Goal: Task Accomplishment & Management: Complete application form

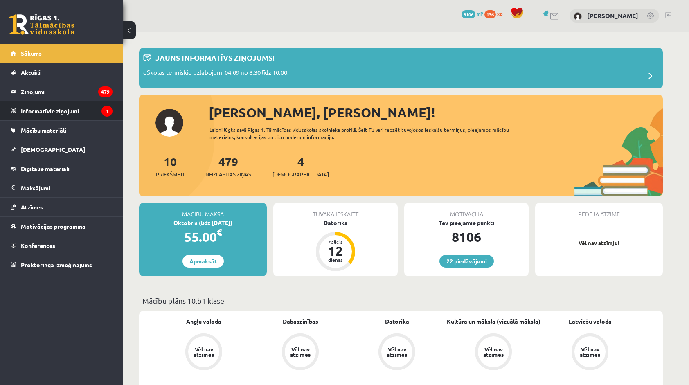
click at [34, 110] on legend "Informatīvie ziņojumi 1" at bounding box center [67, 111] width 92 height 19
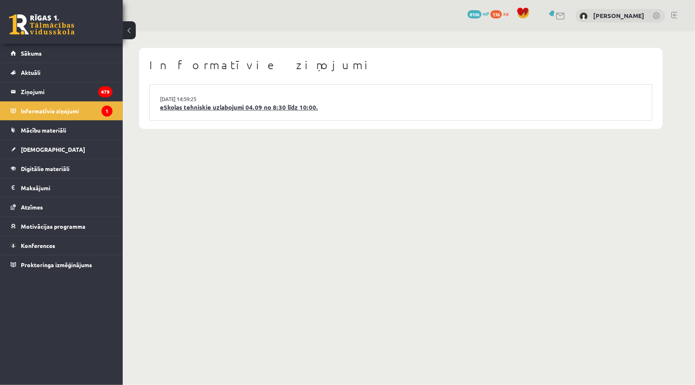
click at [219, 111] on link "eSkolas tehniskie uzlabojumi 04.09 no 8:30 līdz 10:00." at bounding box center [401, 107] width 482 height 9
click at [44, 88] on legend "Ziņojumi 479" at bounding box center [67, 91] width 92 height 19
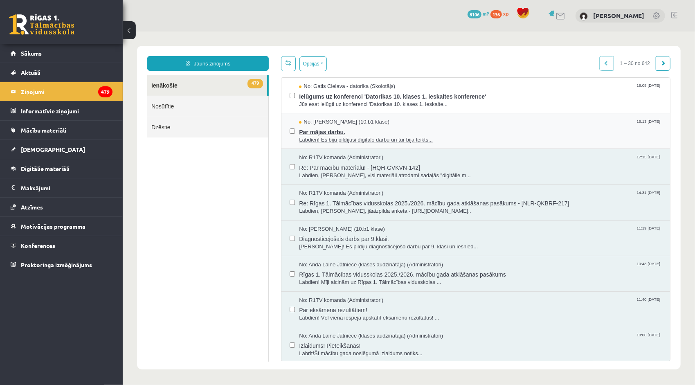
click at [335, 127] on span "Par mājas darbu." at bounding box center [480, 131] width 363 height 10
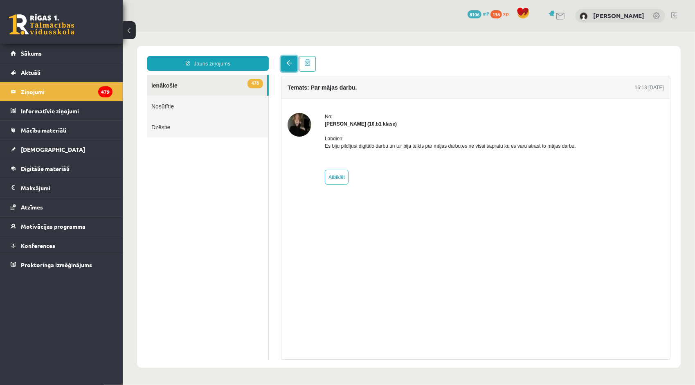
click at [284, 64] on link at bounding box center [289, 64] width 16 height 16
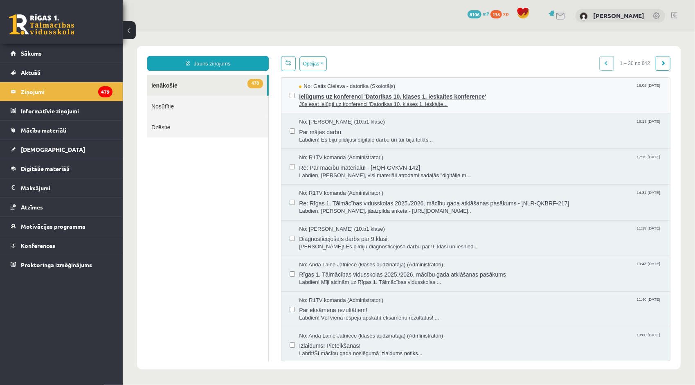
click at [322, 98] on span "Ielūgums uz konferenci 'Datorikas 10. klases 1. ieskaites konference'" at bounding box center [480, 95] width 363 height 10
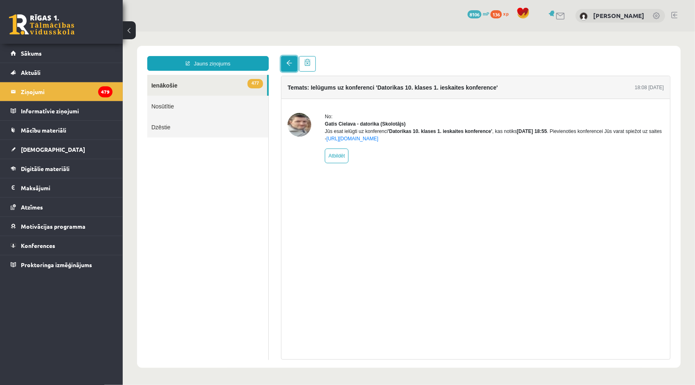
click at [295, 59] on link at bounding box center [289, 64] width 16 height 16
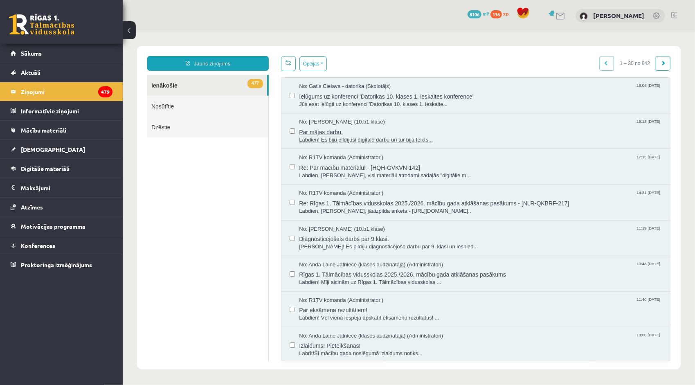
click at [301, 132] on span "Par mājas darbu." at bounding box center [480, 131] width 363 height 10
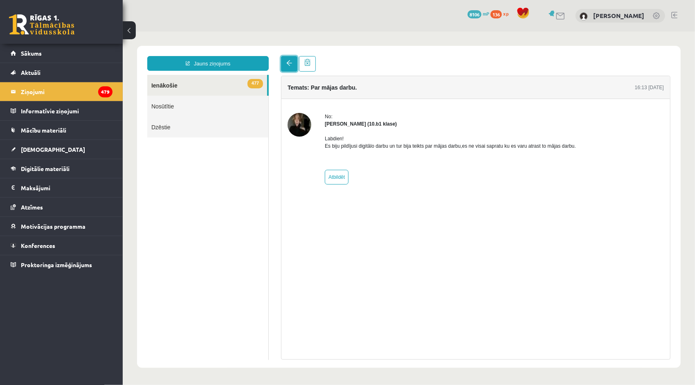
click at [293, 66] on link at bounding box center [289, 64] width 16 height 16
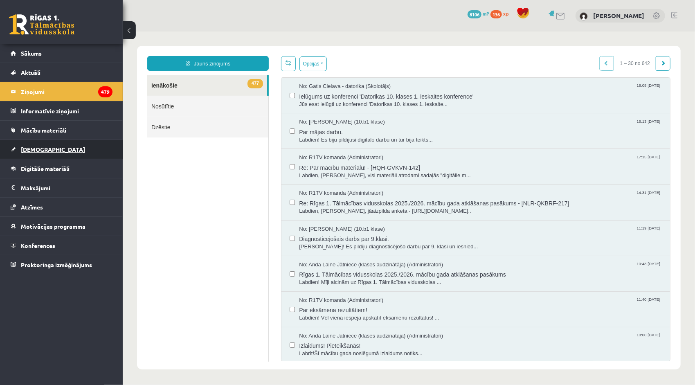
click at [45, 146] on span "[DEMOGRAPHIC_DATA]" at bounding box center [53, 149] width 64 height 7
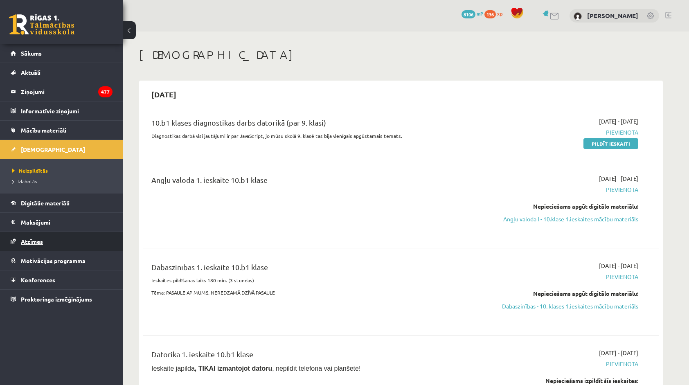
click at [64, 238] on link "Atzīmes" at bounding box center [62, 241] width 102 height 19
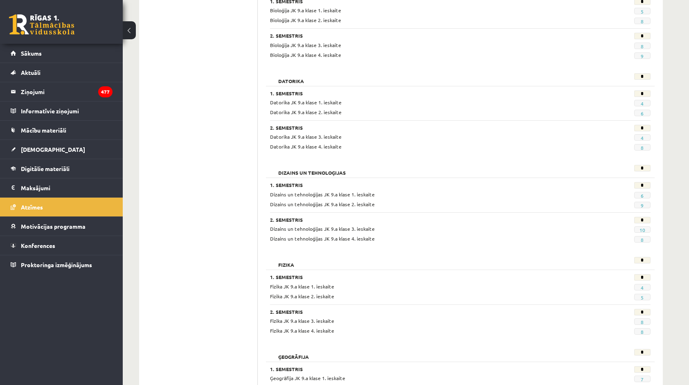
scroll to position [82, 0]
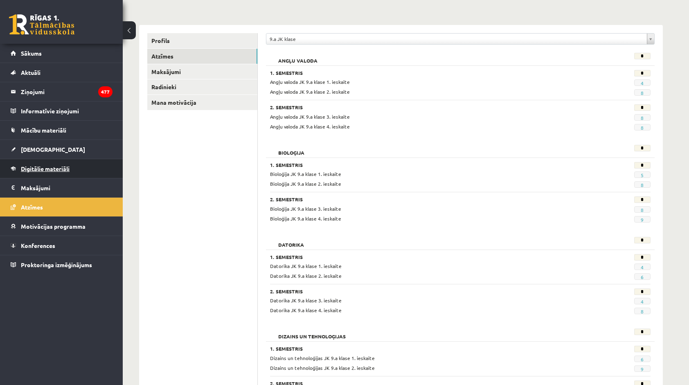
click at [67, 172] on link "Digitālie materiāli" at bounding box center [62, 168] width 102 height 19
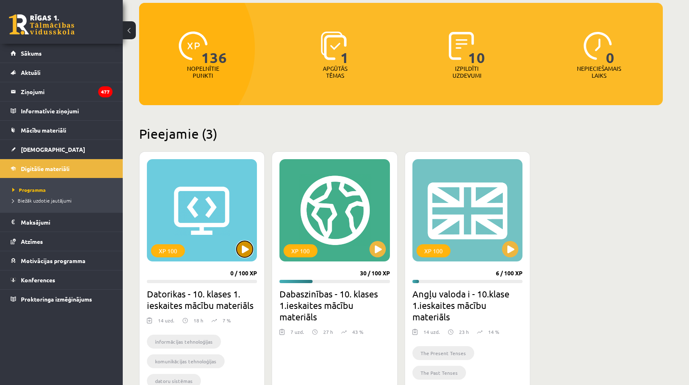
click at [238, 249] on button at bounding box center [245, 249] width 16 height 16
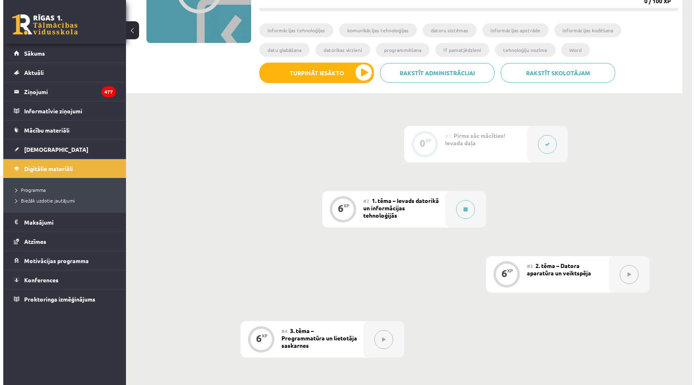
scroll to position [123, 0]
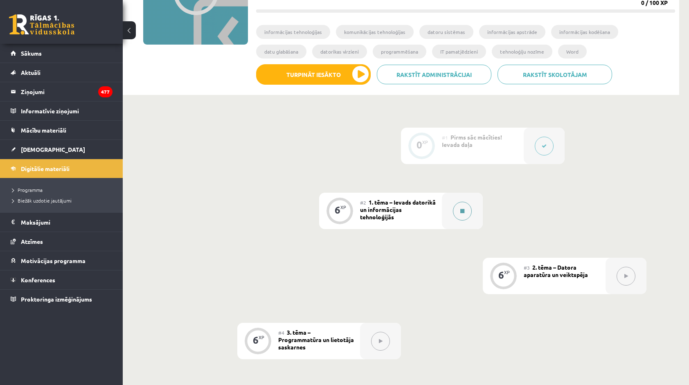
click at [451, 214] on div at bounding box center [462, 211] width 41 height 36
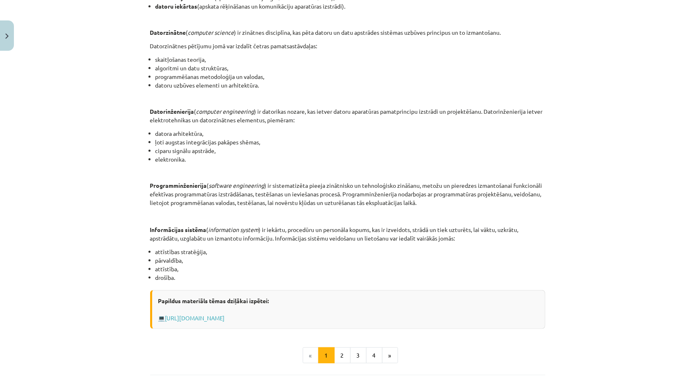
scroll to position [246, 0]
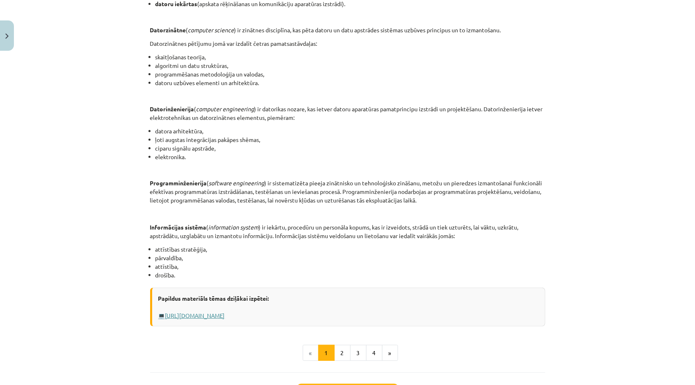
click at [225, 318] on link "Https://profizgl.lu.lv/mod/book/view.php?id=22319&chapterid=6858" at bounding box center [195, 315] width 60 height 7
click at [342, 353] on button "2" at bounding box center [342, 353] width 16 height 16
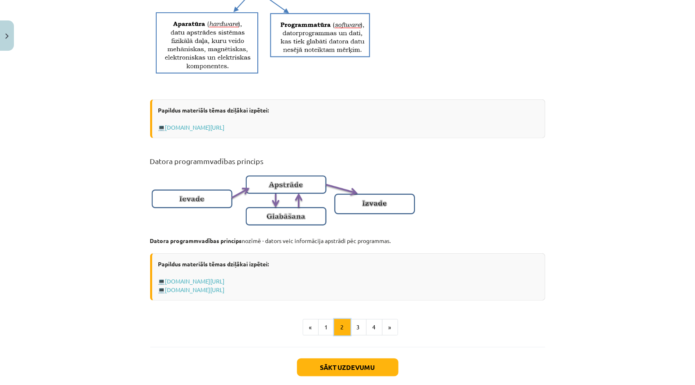
scroll to position [433, 0]
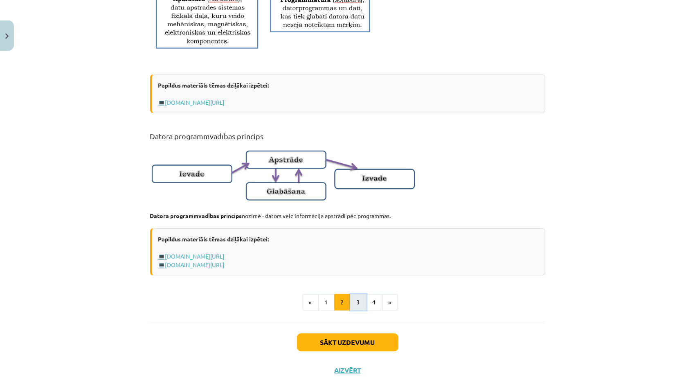
click at [351, 311] on button "3" at bounding box center [358, 302] width 16 height 16
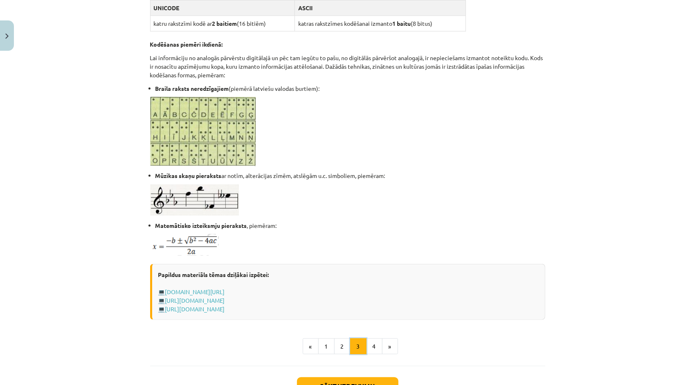
scroll to position [383, 0]
click at [370, 347] on button "4" at bounding box center [374, 346] width 16 height 16
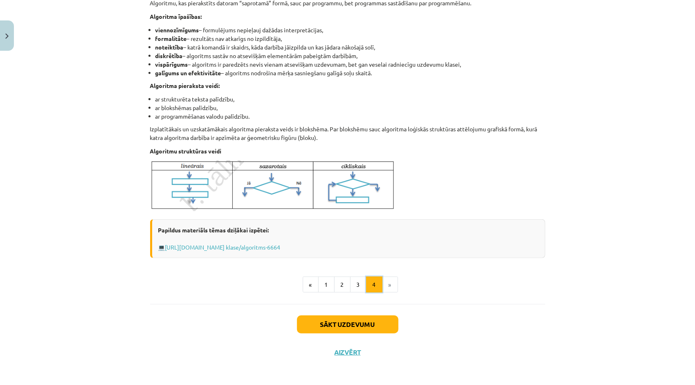
scroll to position [236, 0]
click at [359, 328] on button "Sākt uzdevumu" at bounding box center [348, 324] width 102 height 18
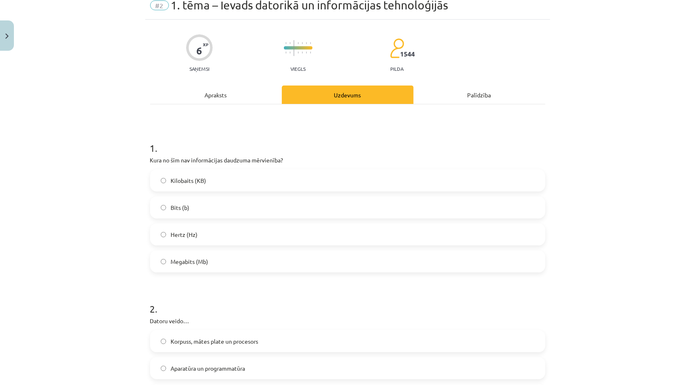
scroll to position [20, 0]
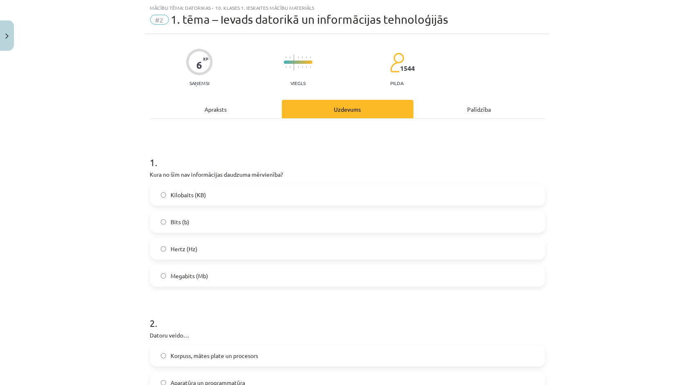
click at [233, 254] on label "Hertz (Hz)" at bounding box center [348, 249] width 394 height 20
click at [201, 112] on div "Apraksts" at bounding box center [216, 109] width 132 height 18
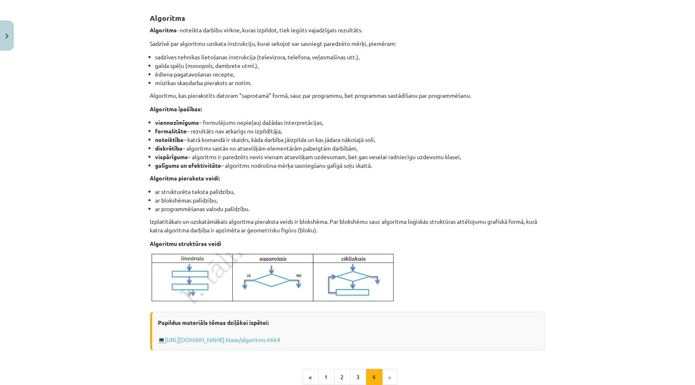
scroll to position [236, 0]
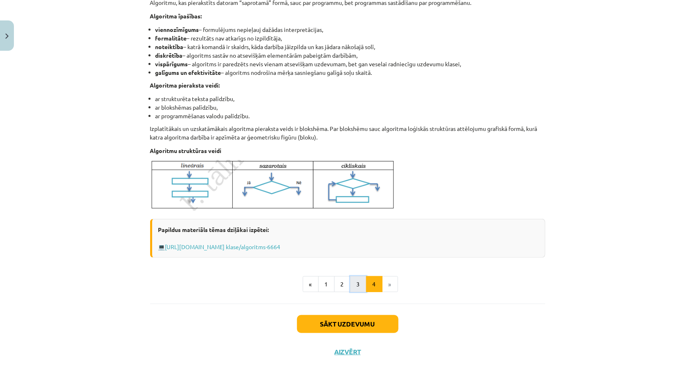
click at [350, 281] on button "3" at bounding box center [358, 284] width 16 height 16
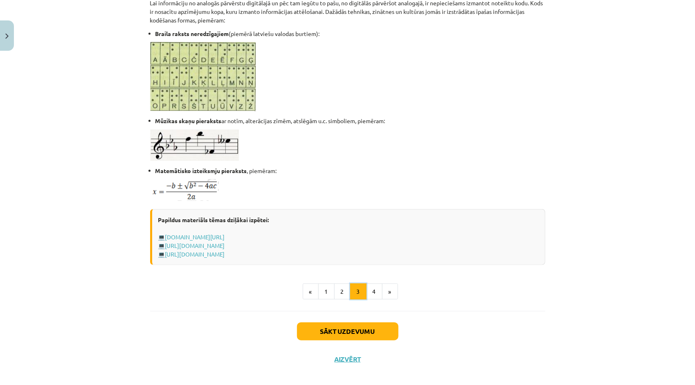
scroll to position [445, 0]
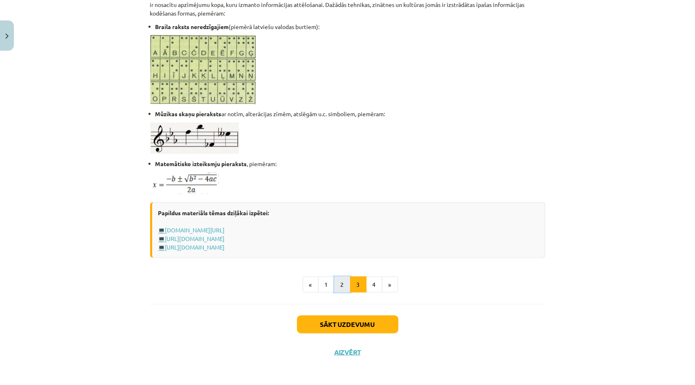
click at [342, 280] on button "2" at bounding box center [342, 285] width 16 height 16
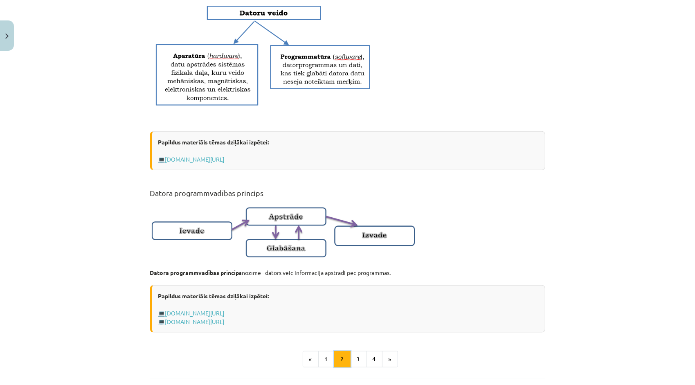
scroll to position [392, 0]
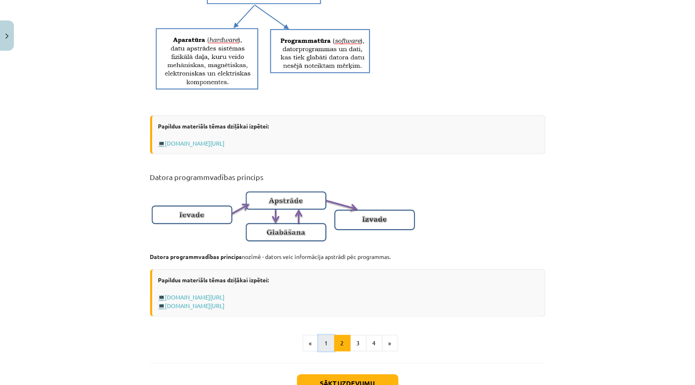
click at [325, 345] on button "1" at bounding box center [326, 343] width 16 height 16
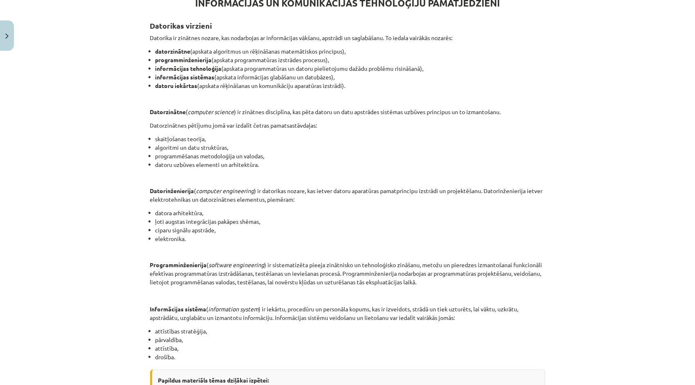
scroll to position [314, 0]
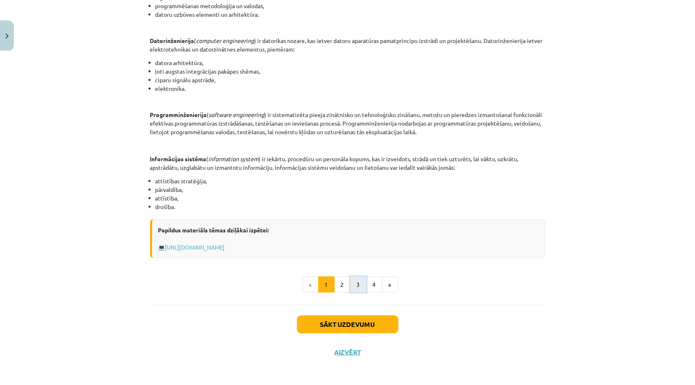
click at [354, 281] on button "3" at bounding box center [358, 285] width 16 height 16
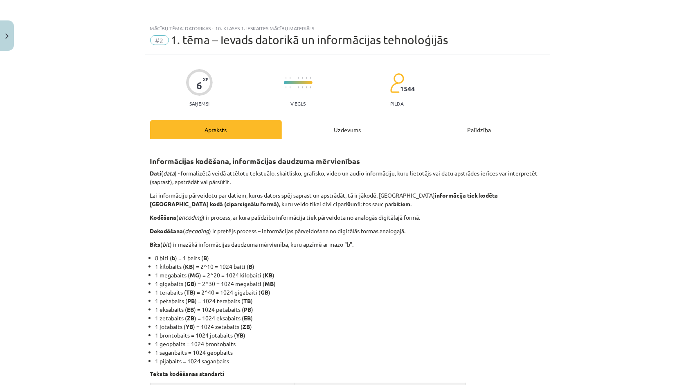
scroll to position [0, 0]
click at [344, 135] on div "Uzdevums" at bounding box center [348, 129] width 132 height 18
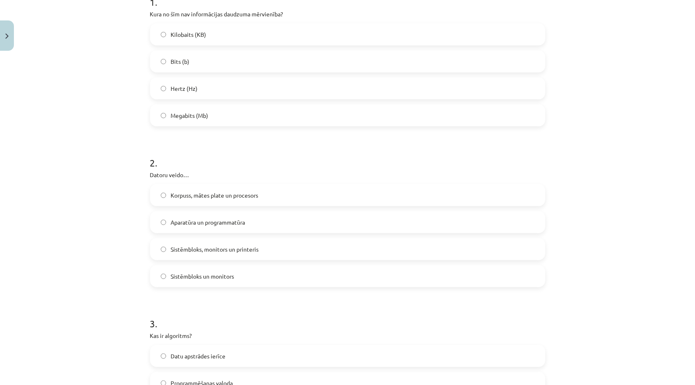
scroll to position [143, 0]
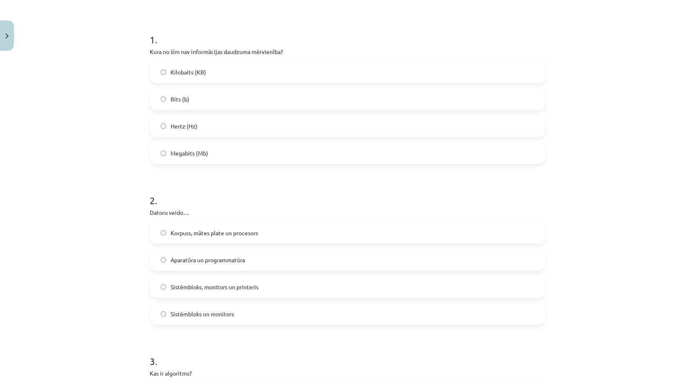
click at [190, 238] on label "Korpuss, mātes plate un procesors" at bounding box center [348, 233] width 394 height 20
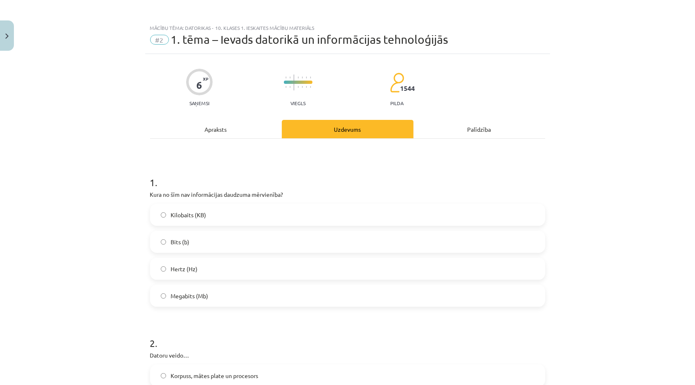
scroll to position [0, 0]
click at [203, 133] on div "Apraksts" at bounding box center [216, 129] width 132 height 18
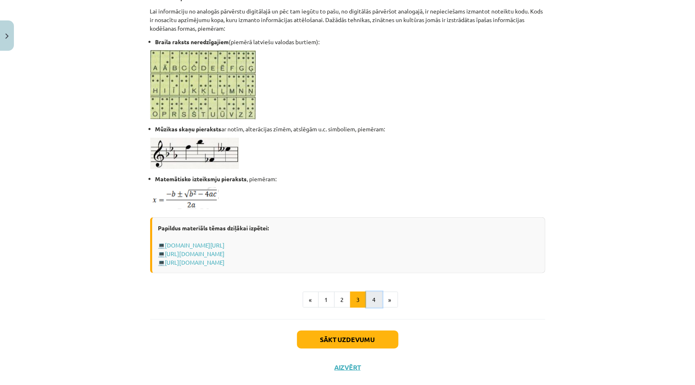
click at [372, 295] on button "4" at bounding box center [374, 300] width 16 height 16
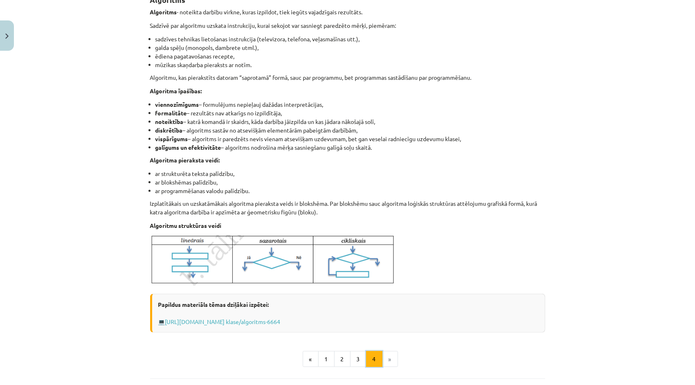
scroll to position [187, 0]
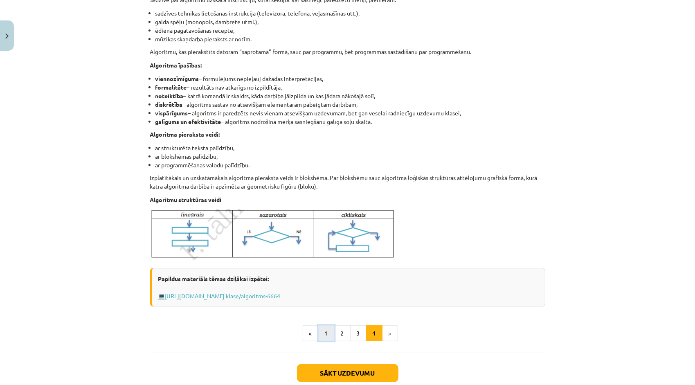
click at [320, 326] on button "1" at bounding box center [326, 333] width 16 height 16
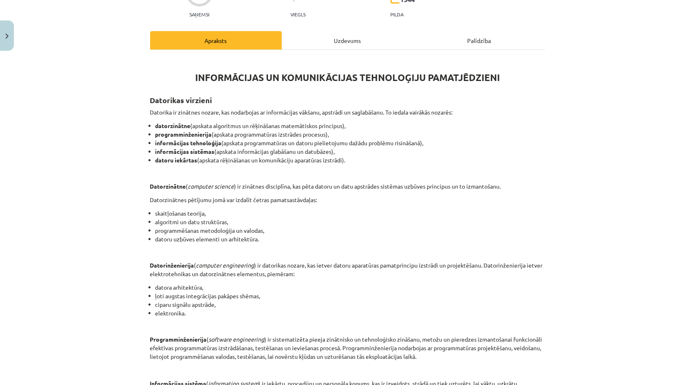
scroll to position [64, 0]
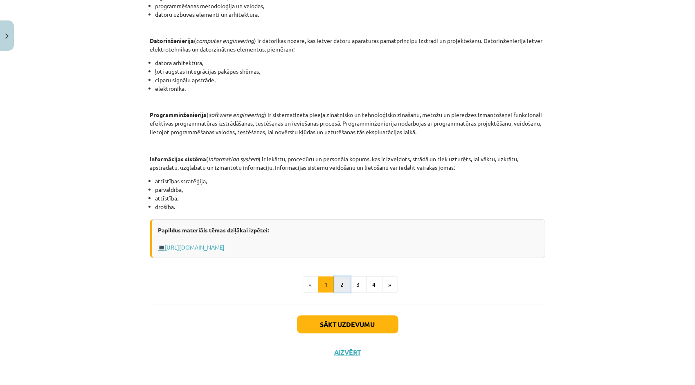
click at [342, 289] on button "2" at bounding box center [342, 285] width 16 height 16
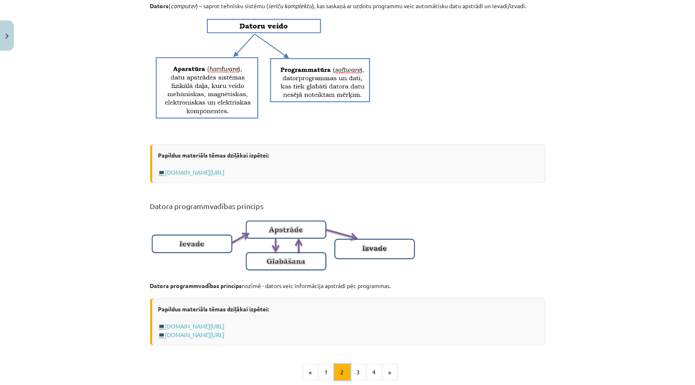
scroll to position [459, 0]
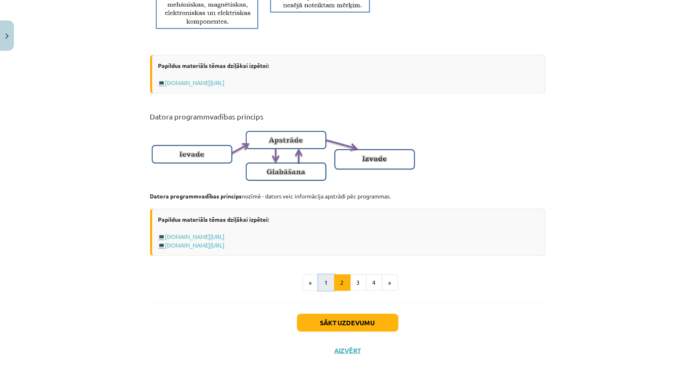
click at [327, 283] on button "1" at bounding box center [326, 283] width 16 height 16
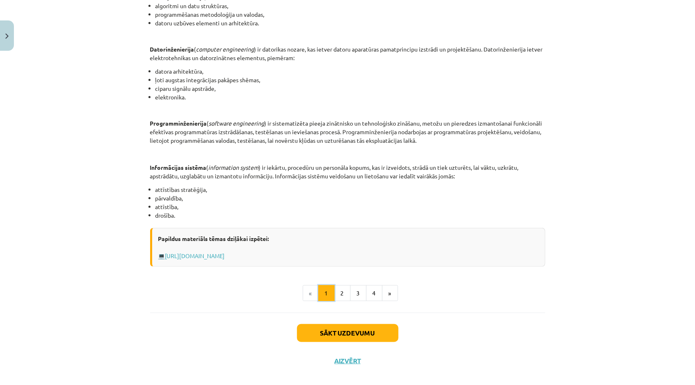
scroll to position [310, 0]
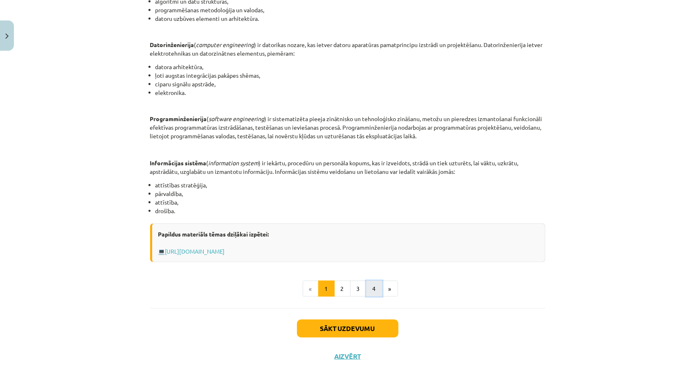
click at [366, 291] on button "4" at bounding box center [374, 289] width 16 height 16
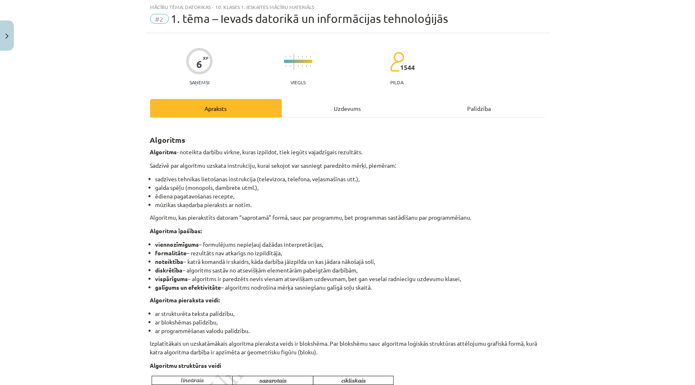
scroll to position [0, 0]
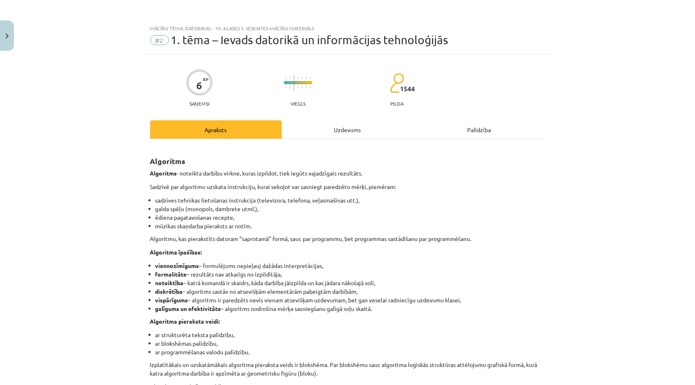
click at [348, 127] on div "Uzdevums" at bounding box center [348, 129] width 132 height 18
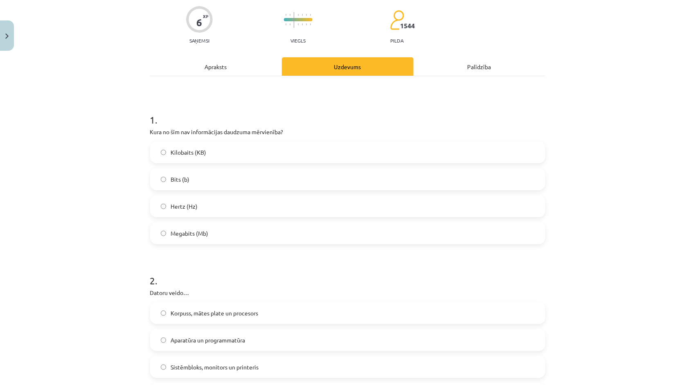
scroll to position [61, 0]
click at [212, 73] on div "Apraksts" at bounding box center [216, 68] width 132 height 18
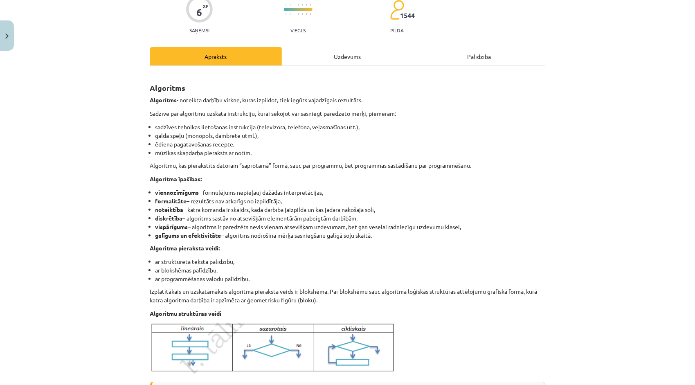
scroll to position [72, 0]
click at [335, 54] on div "Uzdevums" at bounding box center [348, 57] width 132 height 18
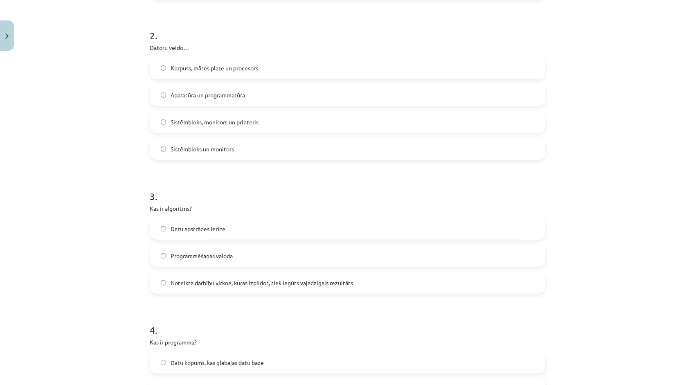
scroll to position [307, 0]
click at [253, 279] on label "Noteikta darbību virkne, kuras izpildot, tiek iegūts vajadzīgais rezultāts" at bounding box center [348, 284] width 394 height 20
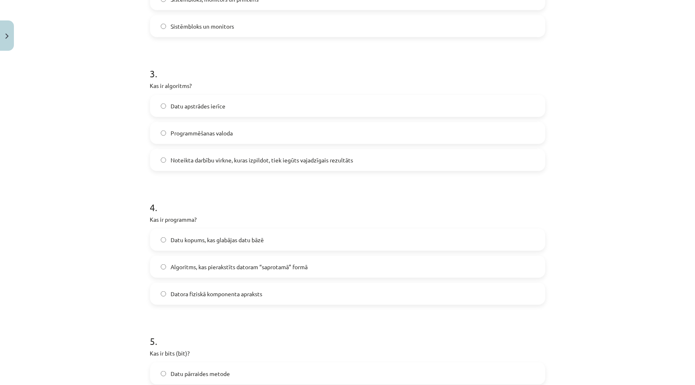
scroll to position [430, 0]
click at [241, 239] on span "Datu kopums, kas glabājas datu bāzē" at bounding box center [217, 241] width 93 height 9
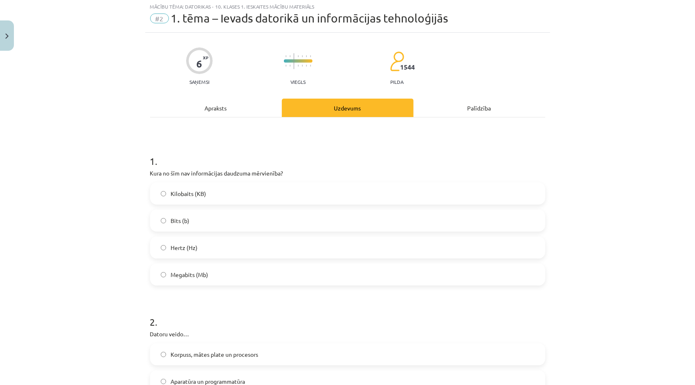
scroll to position [20, 0]
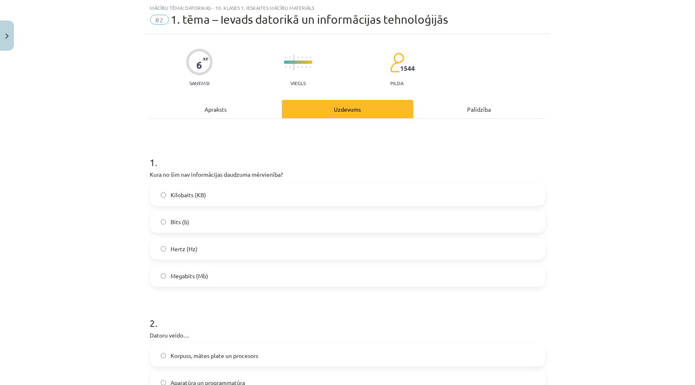
click at [222, 117] on div "Apraksts" at bounding box center [216, 109] width 132 height 18
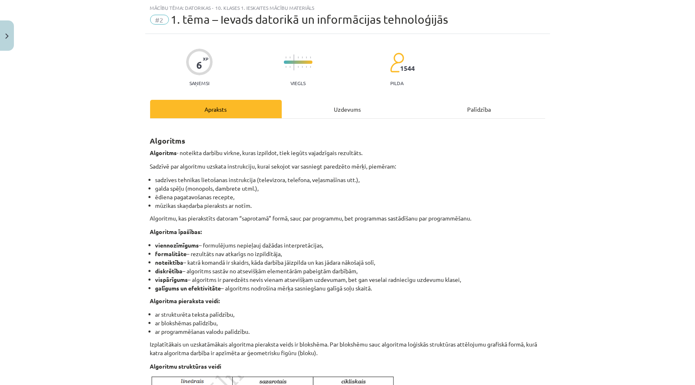
click at [337, 107] on div "Uzdevums" at bounding box center [348, 109] width 132 height 18
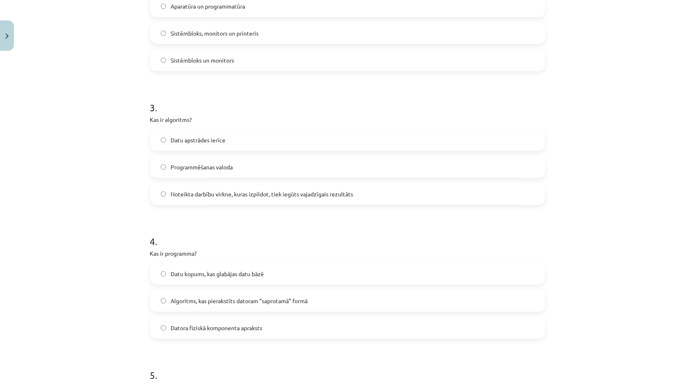
scroll to position [430, 0]
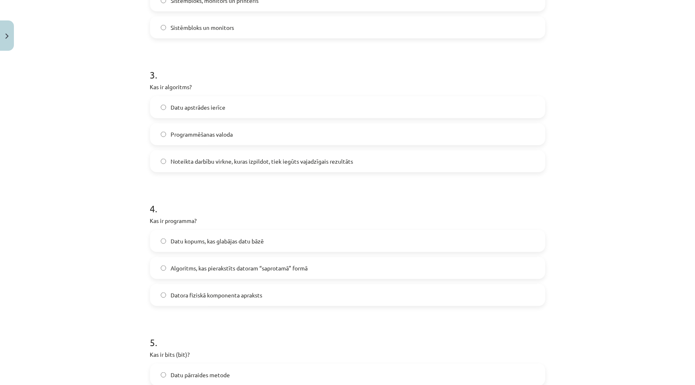
click at [306, 270] on span "Algoritms, kas pierakstīts datoram “saprotamā” formā" at bounding box center [239, 268] width 137 height 9
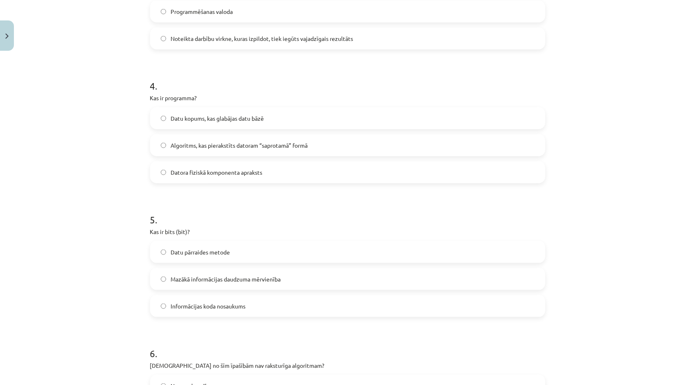
click at [309, 278] on label "Mazākā informācijas daudzuma mērvienība" at bounding box center [348, 279] width 394 height 20
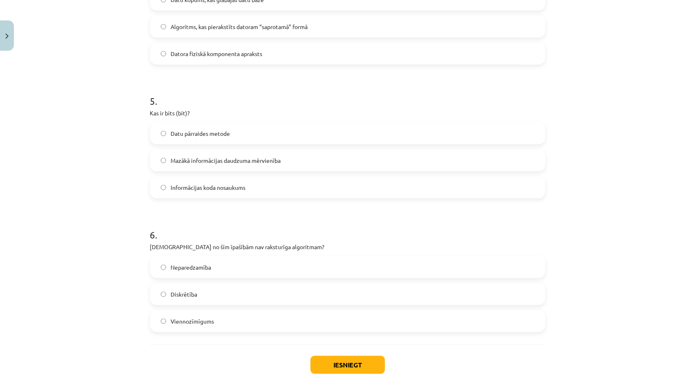
scroll to position [675, 0]
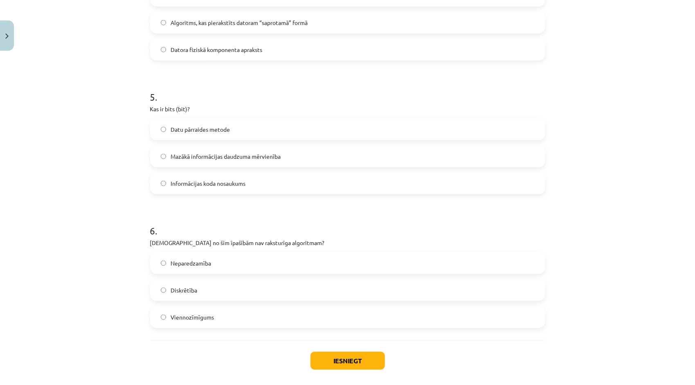
click at [229, 267] on label "Neparedzamība" at bounding box center [348, 263] width 394 height 20
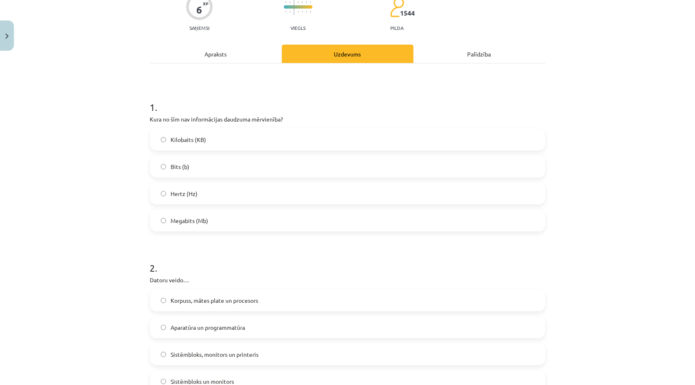
scroll to position [0, 0]
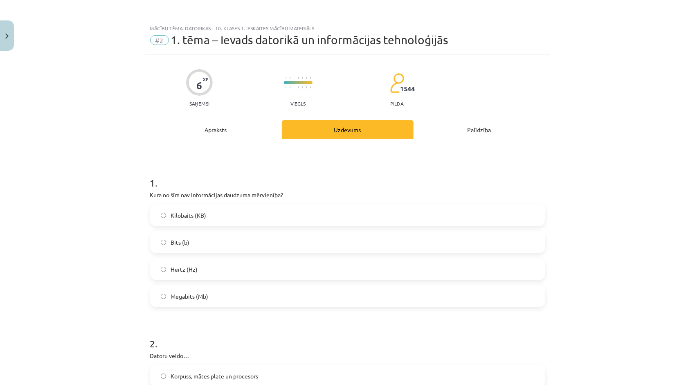
click at [226, 136] on div "Apraksts" at bounding box center [216, 129] width 132 height 18
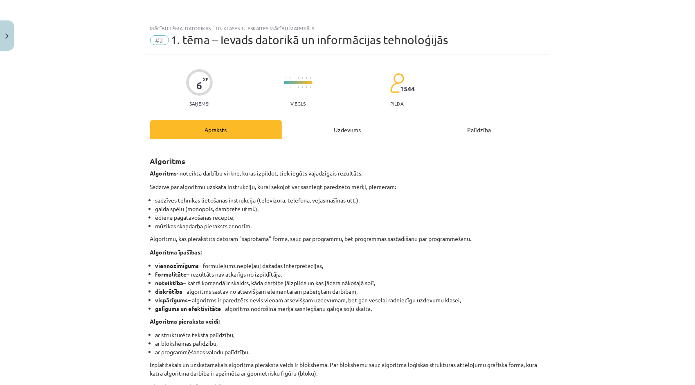
click at [329, 131] on div "Uzdevums" at bounding box center [348, 129] width 132 height 18
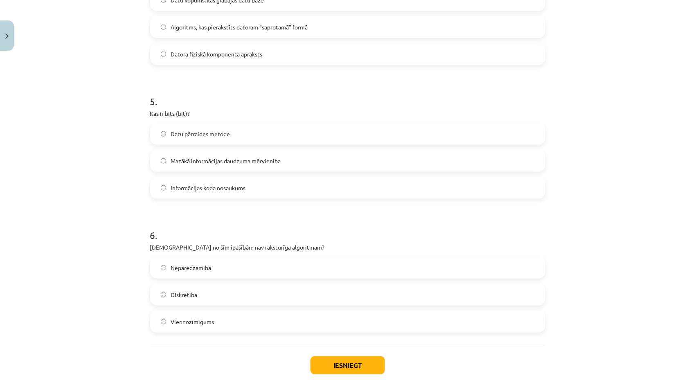
scroll to position [675, 0]
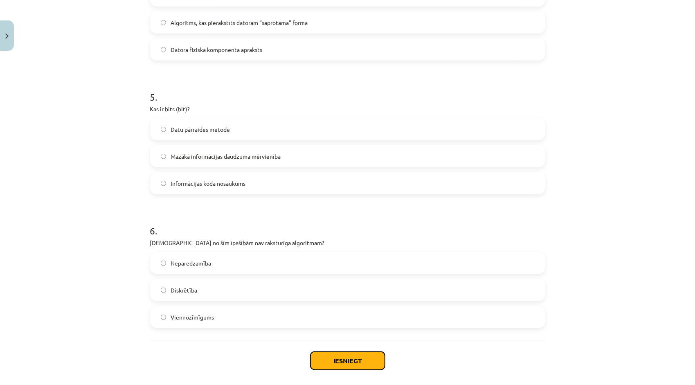
click at [344, 363] on button "Iesniegt" at bounding box center [348, 361] width 74 height 18
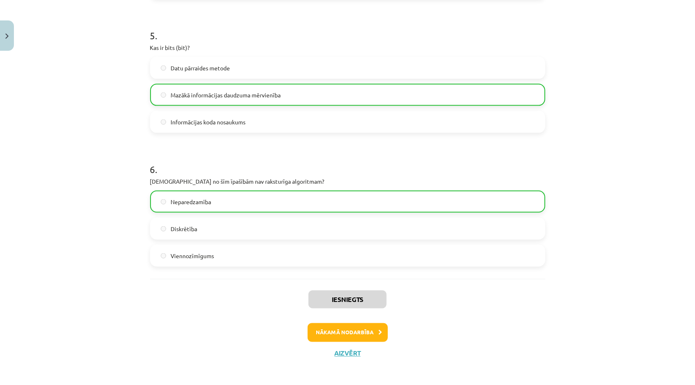
scroll to position [738, 0]
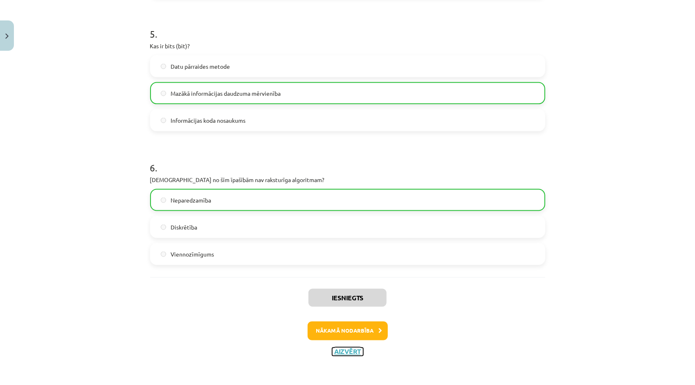
click at [348, 348] on button "Aizvērt" at bounding box center [347, 352] width 31 height 8
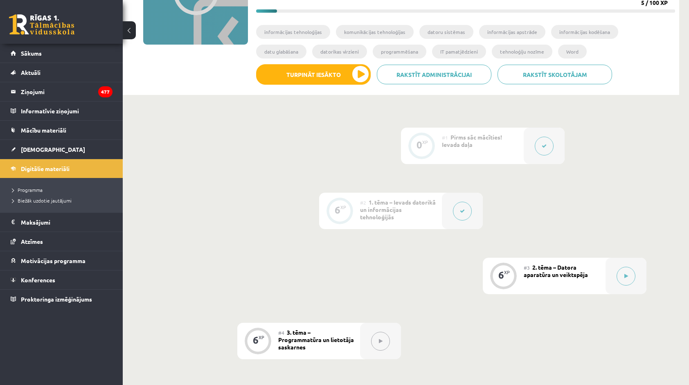
click at [458, 212] on button at bounding box center [462, 211] width 19 height 19
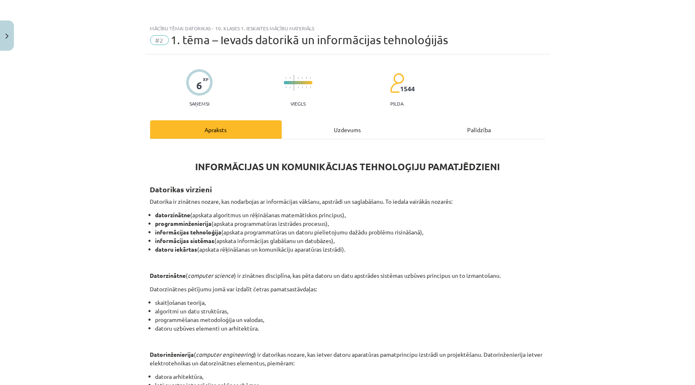
click at [365, 125] on div "Uzdevums" at bounding box center [348, 129] width 132 height 18
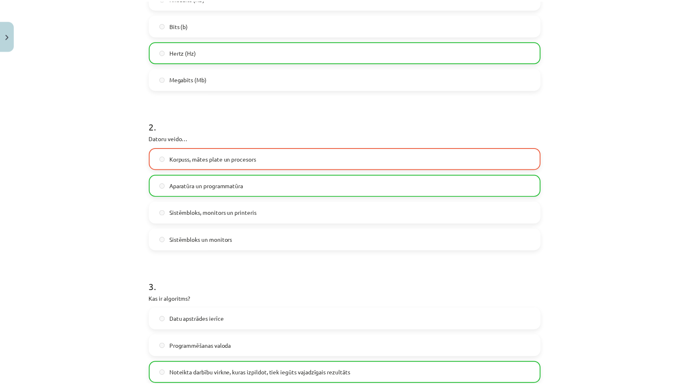
scroll to position [307, 0]
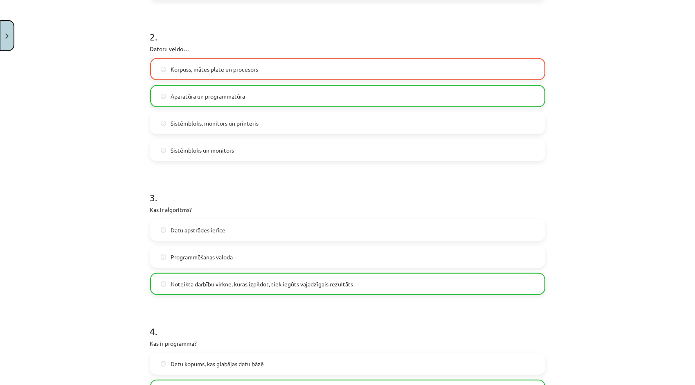
click at [8, 46] on button "Close" at bounding box center [7, 35] width 14 height 30
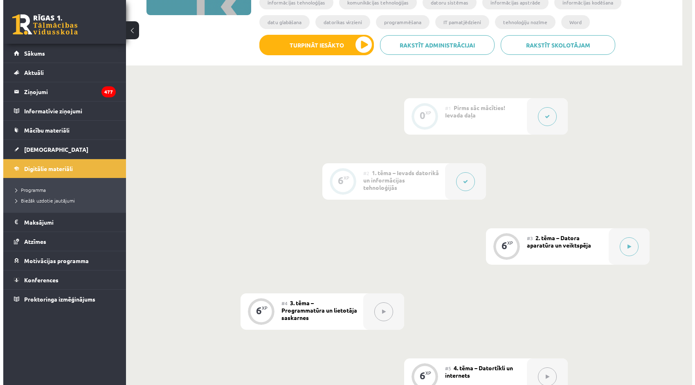
scroll to position [154, 0]
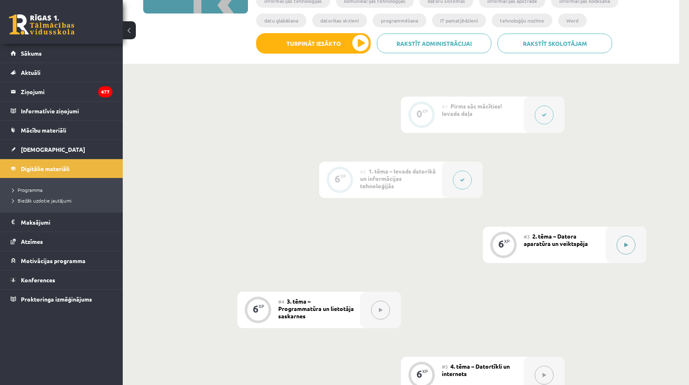
click at [626, 243] on icon at bounding box center [627, 245] width 4 height 5
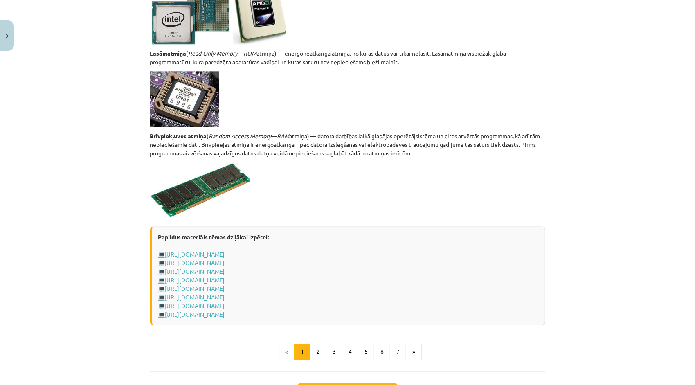
scroll to position [1367, 0]
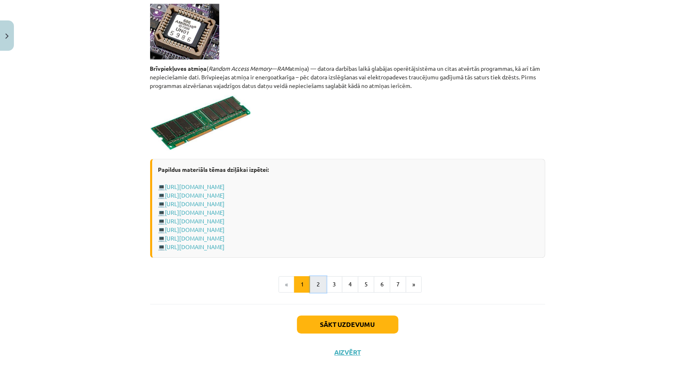
click at [314, 283] on button "2" at bounding box center [318, 284] width 16 height 16
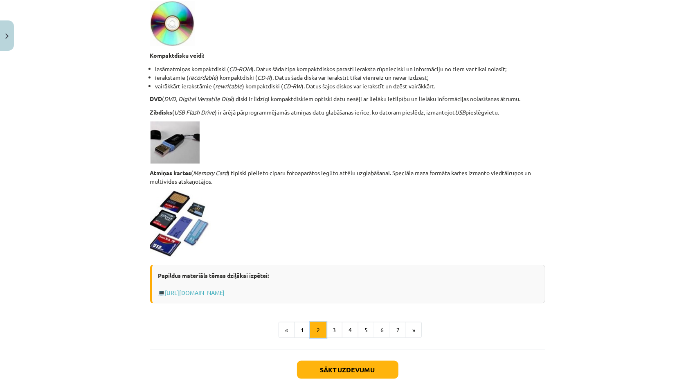
scroll to position [584, 0]
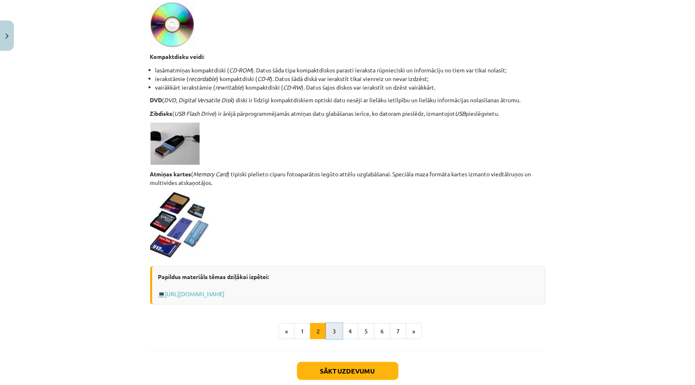
click at [333, 337] on button "3" at bounding box center [334, 331] width 16 height 16
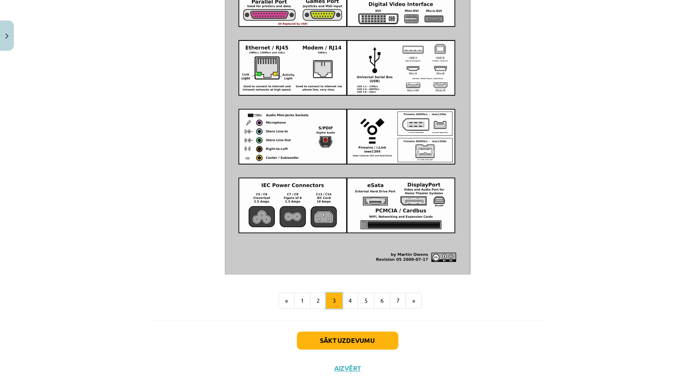
scroll to position [873, 0]
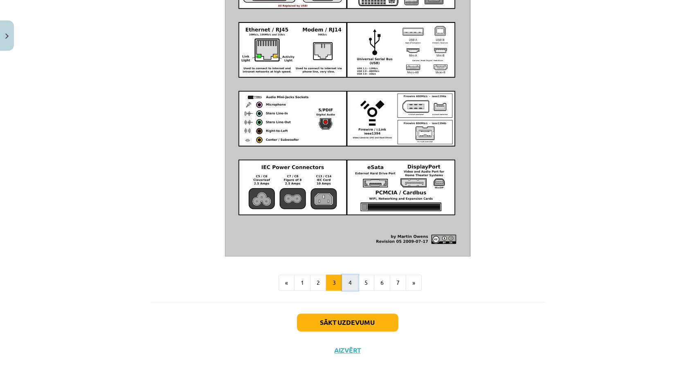
click at [350, 286] on button "4" at bounding box center [350, 283] width 16 height 16
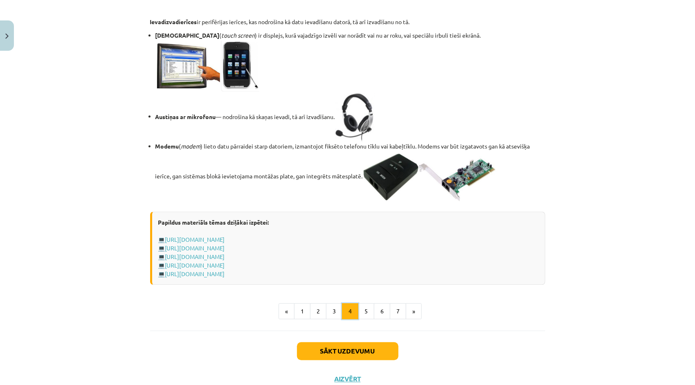
scroll to position [1378, 0]
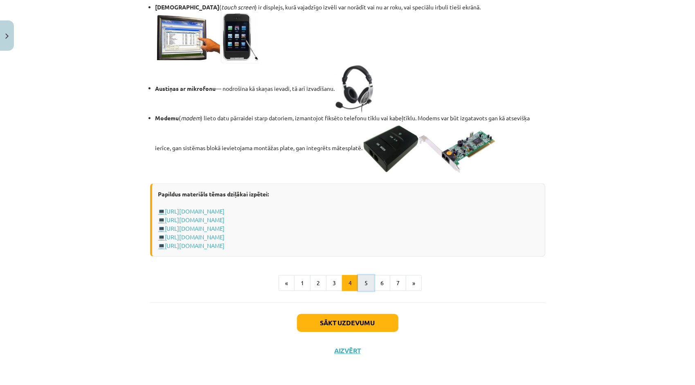
click at [363, 291] on button "5" at bounding box center [366, 283] width 16 height 16
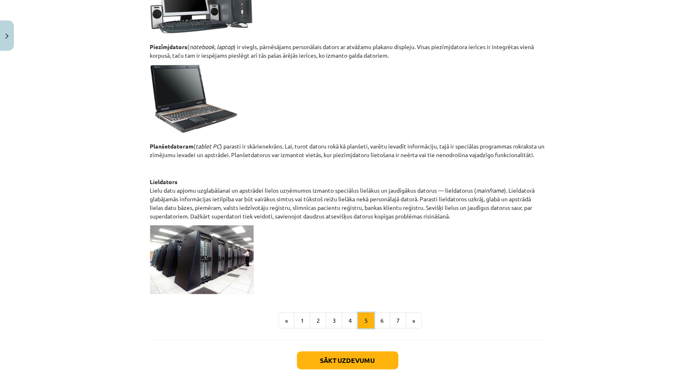
scroll to position [314, 0]
click at [380, 319] on button "6" at bounding box center [382, 320] width 16 height 16
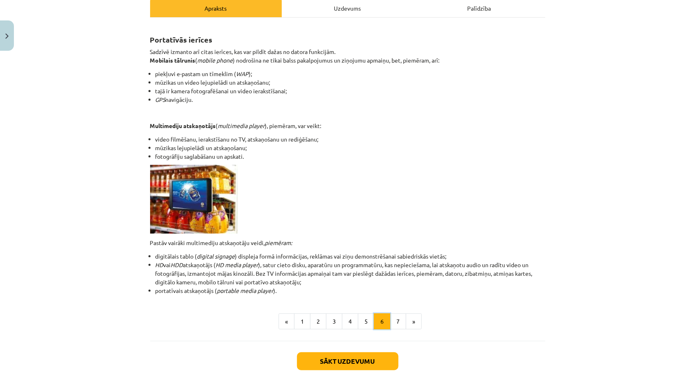
scroll to position [123, 0]
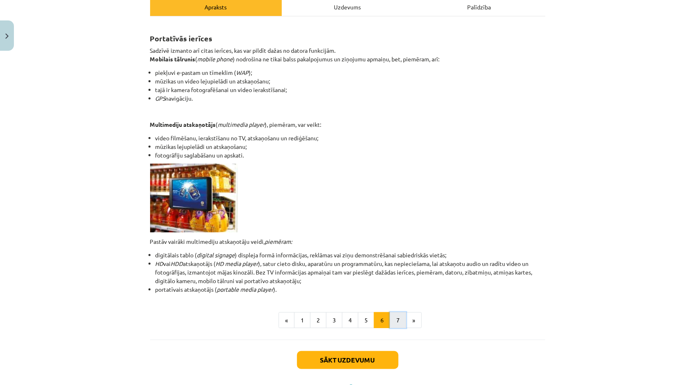
click at [397, 320] on button "7" at bounding box center [398, 320] width 16 height 16
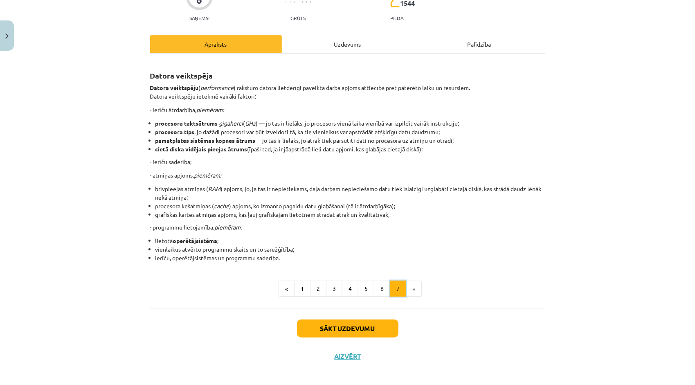
scroll to position [90, 0]
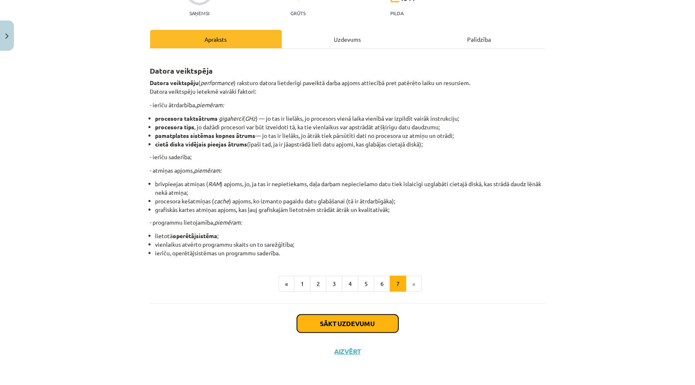
click at [366, 325] on button "Sākt uzdevumu" at bounding box center [348, 324] width 102 height 18
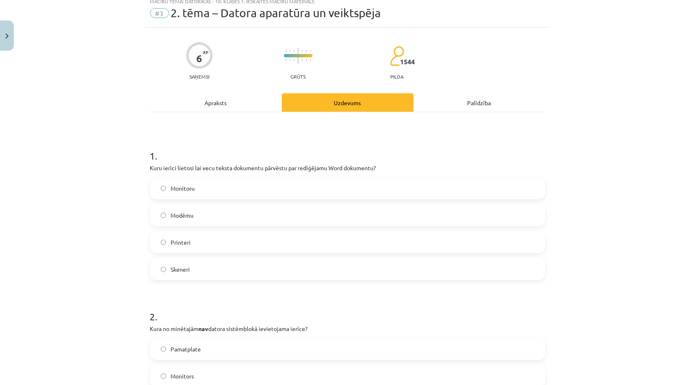
scroll to position [20, 0]
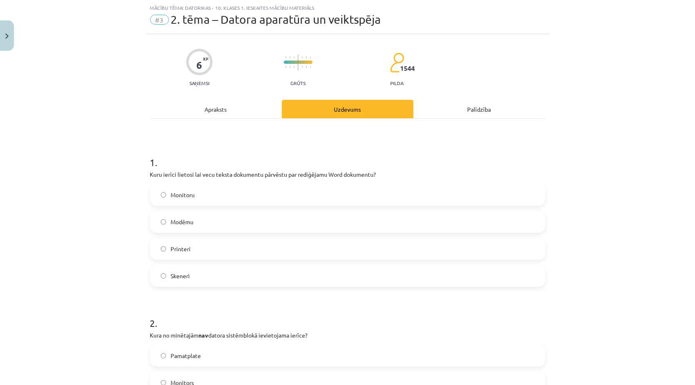
click at [267, 277] on label "Skeneri" at bounding box center [348, 276] width 394 height 20
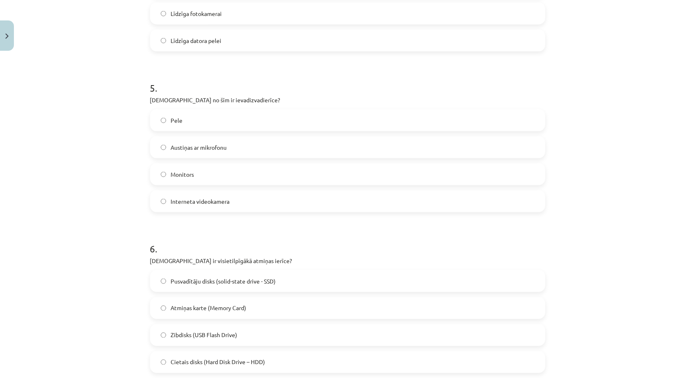
scroll to position [821, 0]
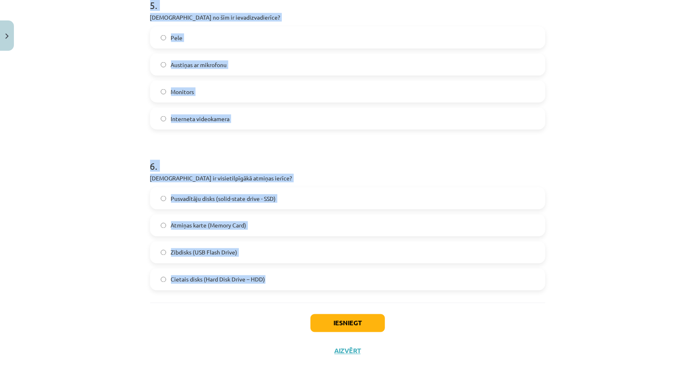
drag, startPoint x: 145, startPoint y: 49, endPoint x: 270, endPoint y: 289, distance: 270.6
copy form "Kuru ierīci lietosi lai vecu teksta dokumentu pārvēstu par rediģējamu Word doku…"
click at [108, 228] on div "Mācību tēma: Datorikas - 10. klases 1. ieskaites mācību materiāls #3 2. tēma – …" at bounding box center [347, 192] width 695 height 385
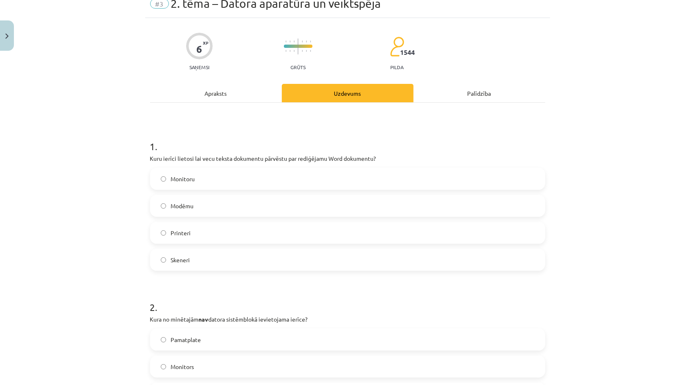
scroll to position [125, 0]
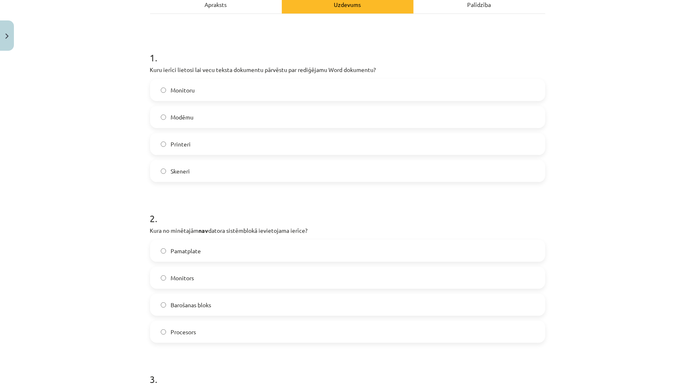
click at [188, 276] on span "Monitors" at bounding box center [182, 278] width 23 height 9
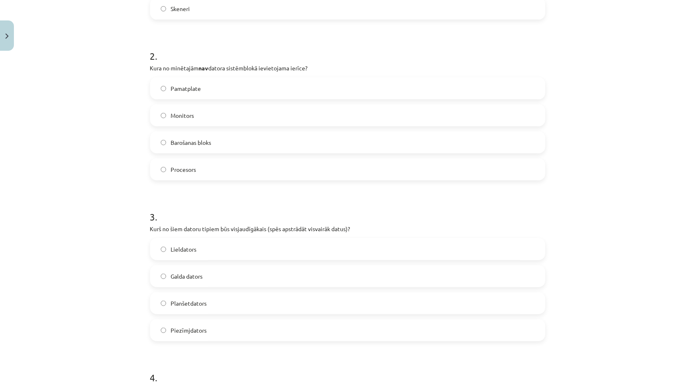
scroll to position [289, 0]
click at [182, 249] on span "Lieldators" at bounding box center [184, 248] width 26 height 9
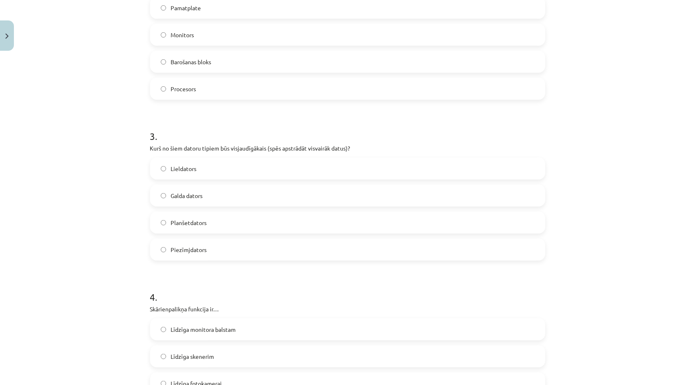
scroll to position [450, 0]
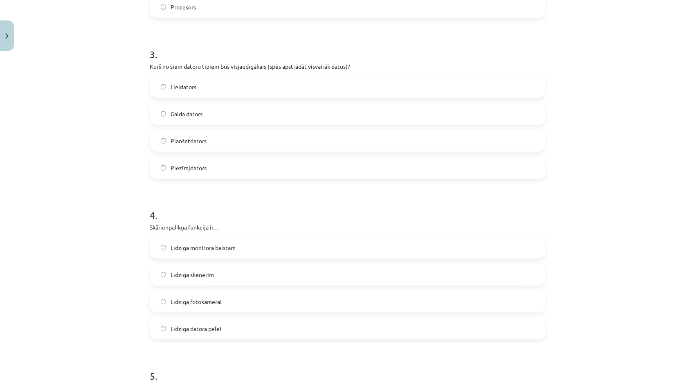
click at [217, 277] on label "Līdzīga skenerim" at bounding box center [348, 274] width 394 height 20
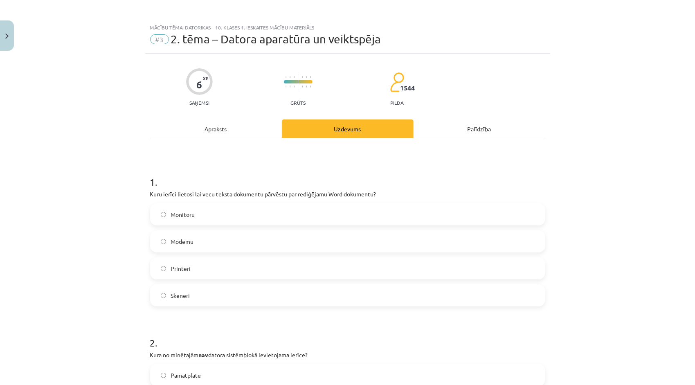
scroll to position [0, 0]
click at [212, 132] on div "Apraksts" at bounding box center [216, 129] width 132 height 18
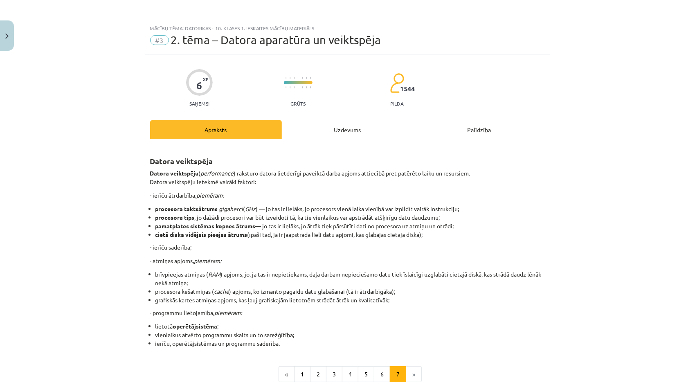
scroll to position [20, 0]
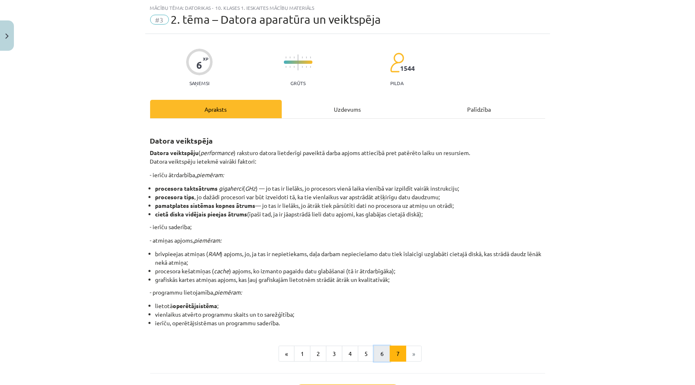
click at [378, 352] on button "6" at bounding box center [382, 354] width 16 height 16
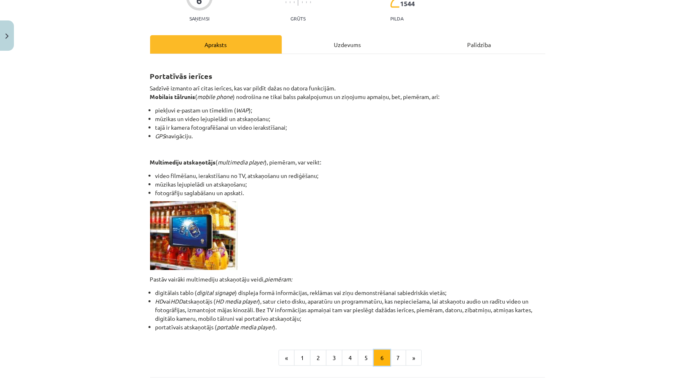
scroll to position [90, 0]
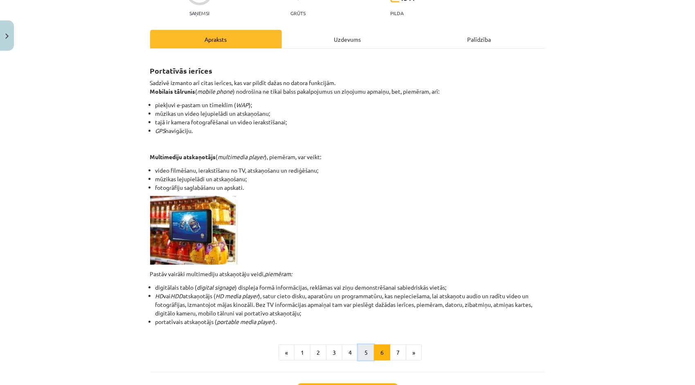
click at [359, 358] on button "5" at bounding box center [366, 353] width 16 height 16
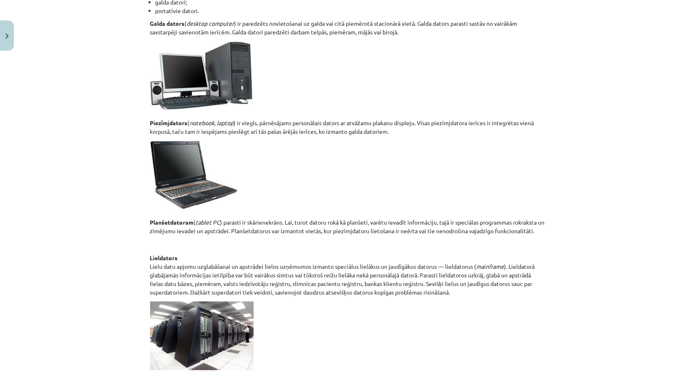
scroll to position [269, 0]
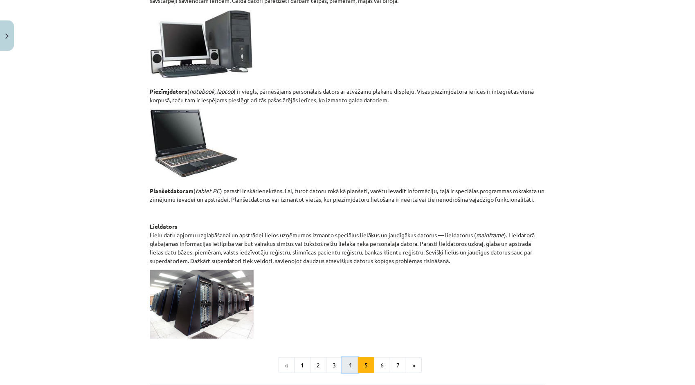
click at [342, 368] on button "4" at bounding box center [350, 365] width 16 height 16
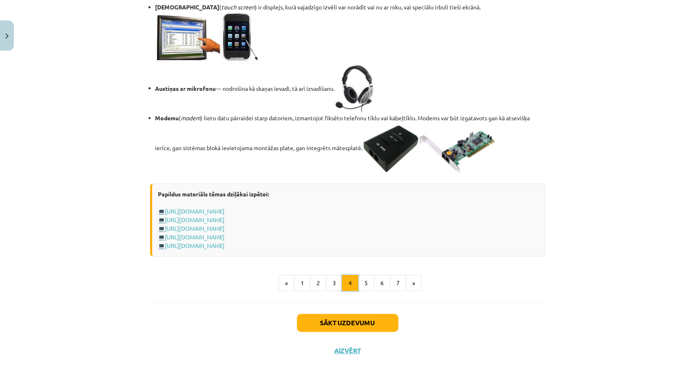
scroll to position [1333, 0]
click at [329, 291] on button "3" at bounding box center [334, 283] width 16 height 16
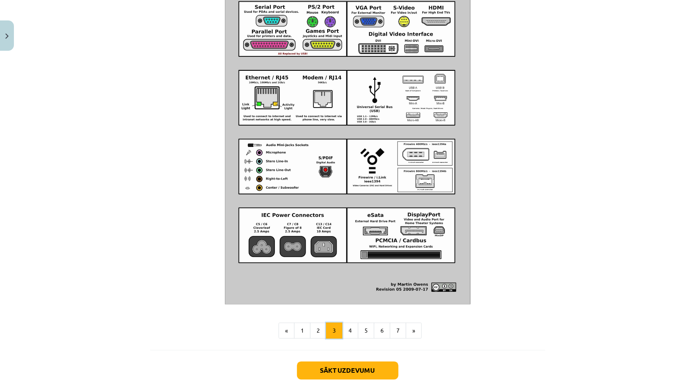
scroll to position [873, 0]
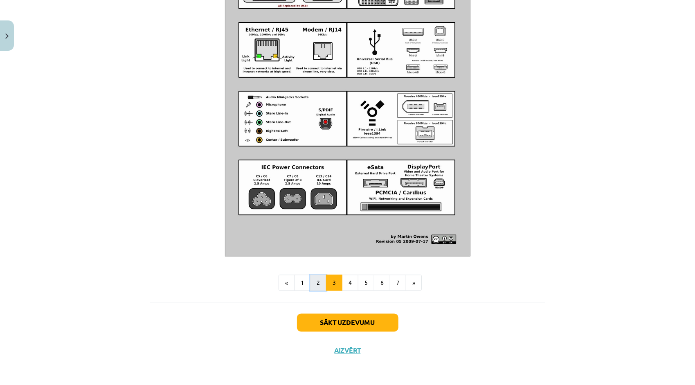
click at [314, 284] on button "2" at bounding box center [318, 283] width 16 height 16
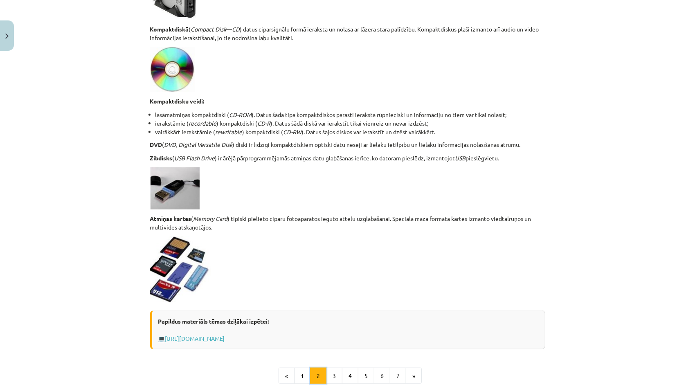
scroll to position [590, 0]
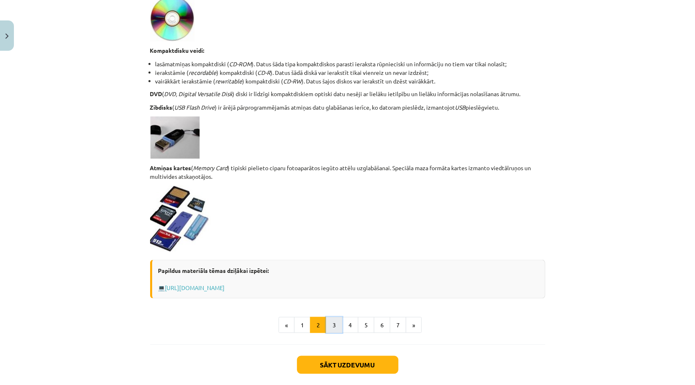
click at [334, 328] on button "3" at bounding box center [334, 325] width 16 height 16
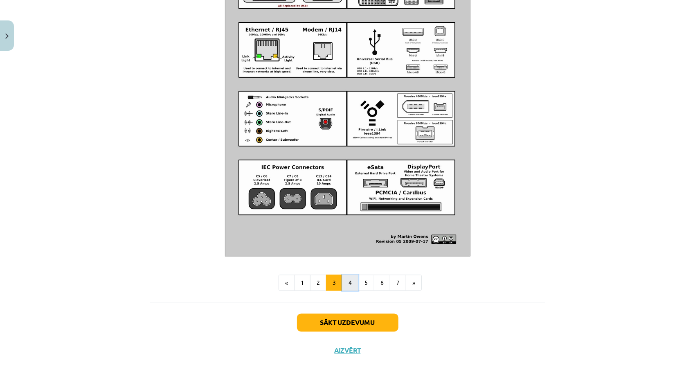
click at [346, 289] on button "4" at bounding box center [350, 283] width 16 height 16
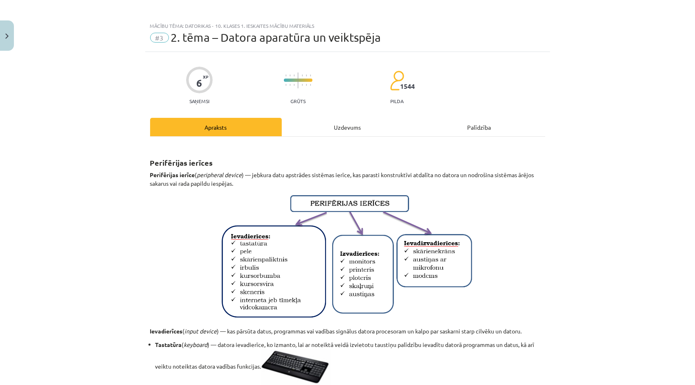
scroll to position [0, 0]
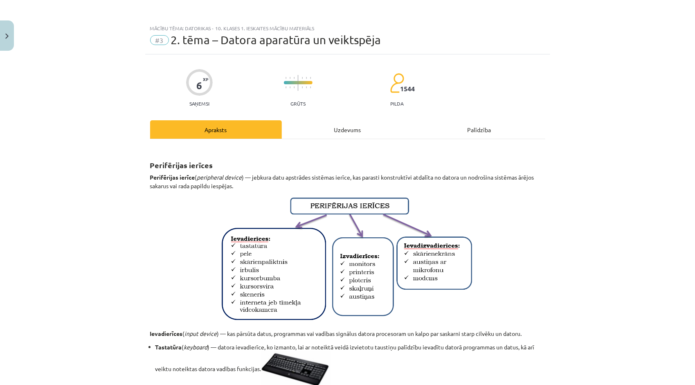
click at [347, 133] on div "Uzdevums" at bounding box center [348, 129] width 132 height 18
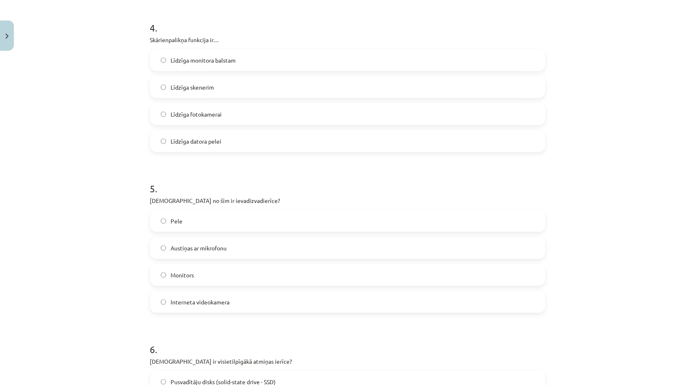
scroll to position [675, 0]
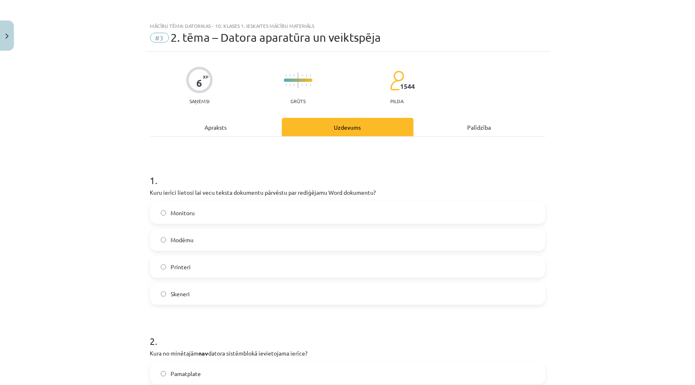
click at [231, 123] on div "Apraksts" at bounding box center [216, 127] width 132 height 18
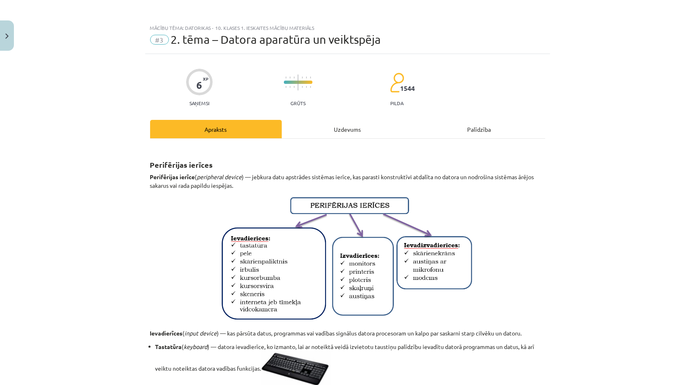
scroll to position [0, 0]
click at [338, 135] on div "Uzdevums" at bounding box center [348, 129] width 132 height 18
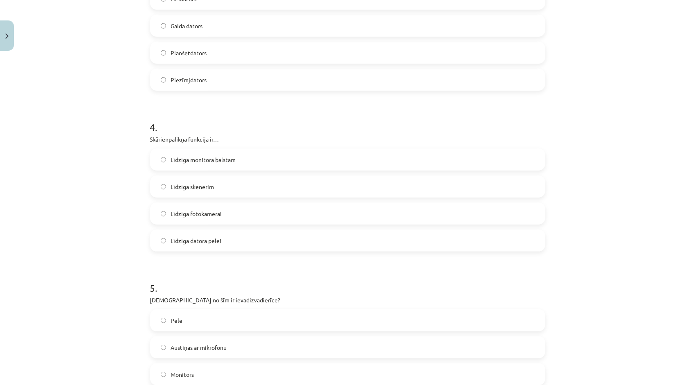
scroll to position [634, 0]
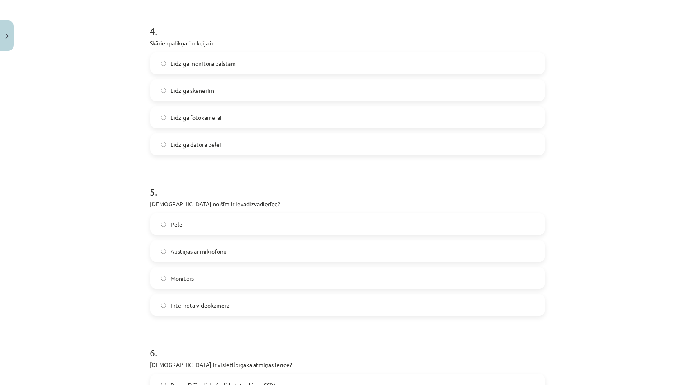
click at [232, 258] on label "Austiņas ar mikrofonu" at bounding box center [348, 251] width 394 height 20
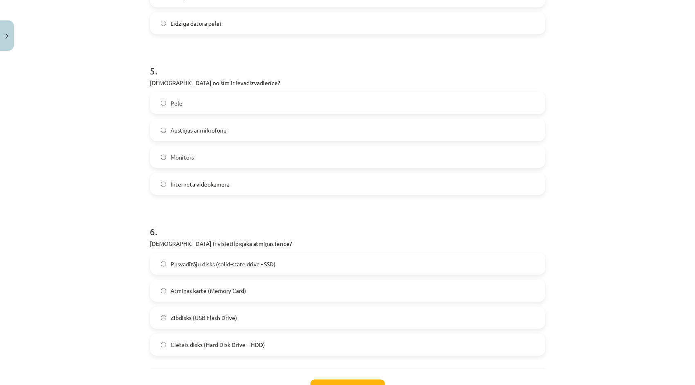
scroll to position [757, 0]
click at [243, 294] on label "Atmiņas karte (Memory Card)" at bounding box center [348, 289] width 394 height 20
drag, startPoint x: 243, startPoint y: 294, endPoint x: 230, endPoint y: 287, distance: 15.0
click at [230, 287] on span "Atmiņas karte (Memory Card)" at bounding box center [209, 289] width 76 height 9
click at [234, 340] on span "Cietais disks (Hard Disk Drive – HDD)" at bounding box center [218, 343] width 95 height 9
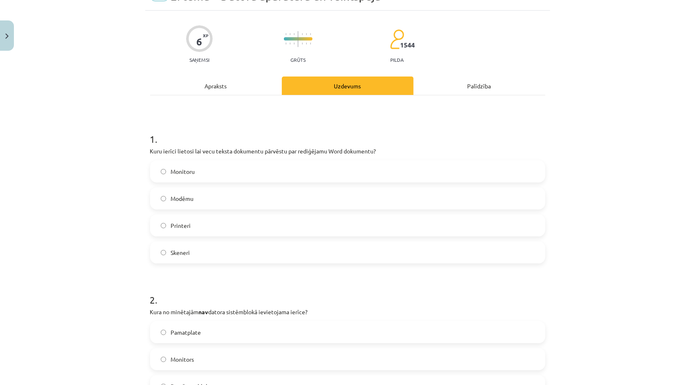
scroll to position [0, 0]
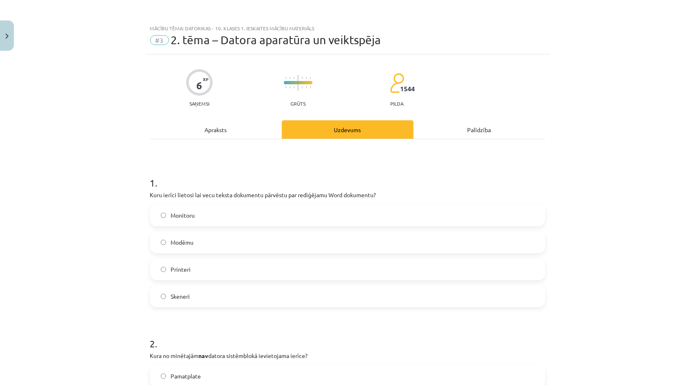
click at [223, 127] on div "Apraksts" at bounding box center [216, 129] width 132 height 18
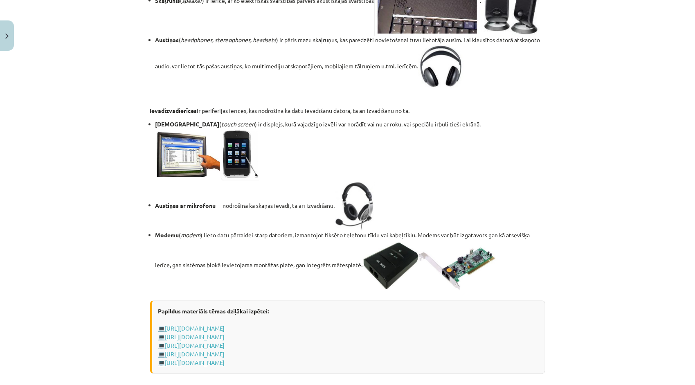
scroll to position [1371, 0]
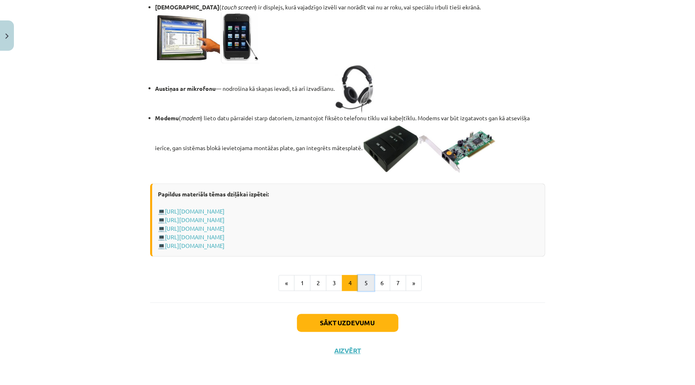
click at [361, 291] on button "5" at bounding box center [366, 283] width 16 height 16
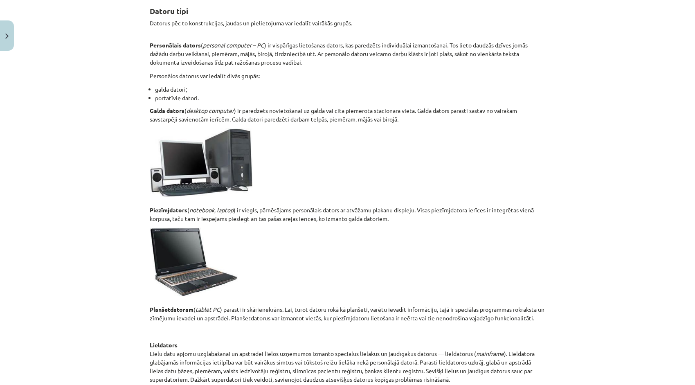
scroll to position [273, 0]
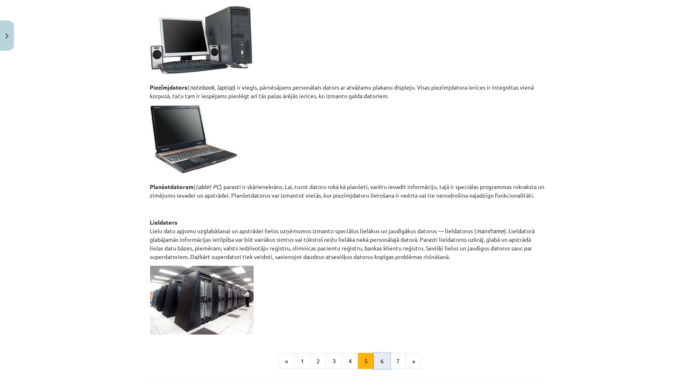
click at [382, 357] on button "6" at bounding box center [382, 361] width 16 height 16
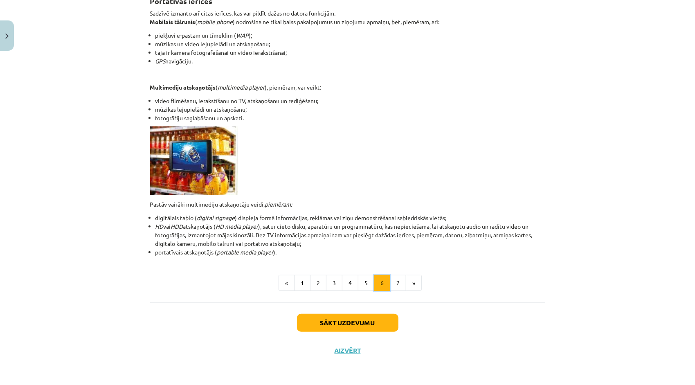
scroll to position [146, 0]
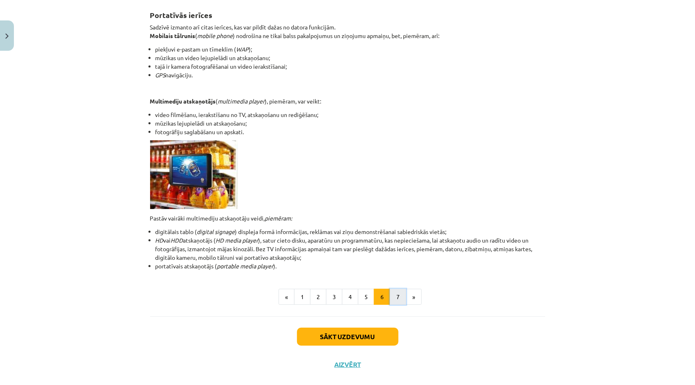
click at [391, 296] on button "7" at bounding box center [398, 297] width 16 height 16
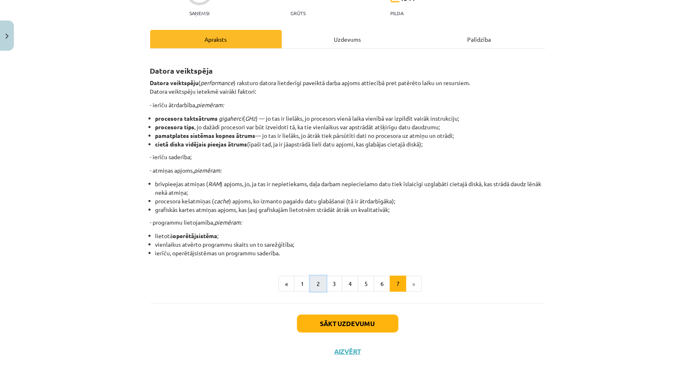
click at [320, 280] on button "2" at bounding box center [318, 284] width 16 height 16
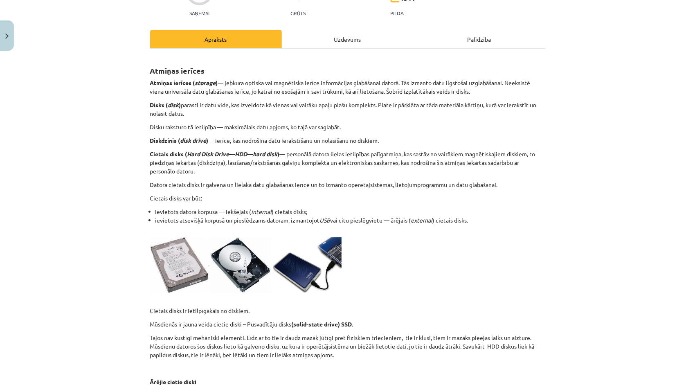
click at [354, 43] on div "Uzdevums" at bounding box center [348, 39] width 132 height 18
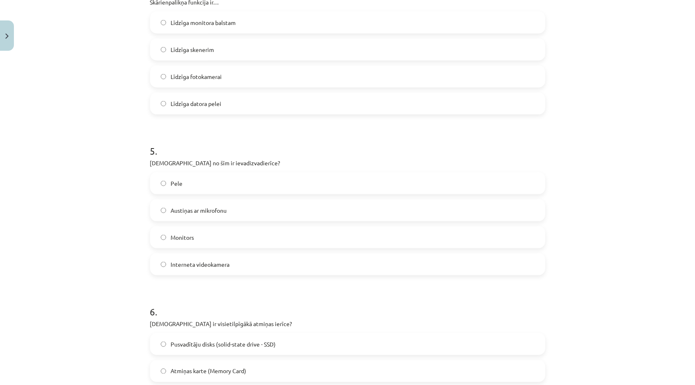
scroll to position [821, 0]
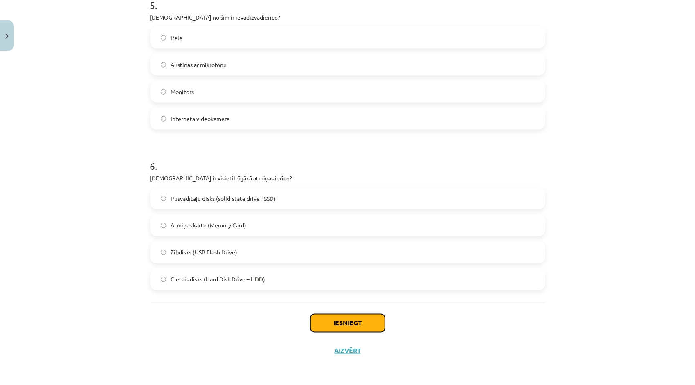
click at [334, 328] on button "Iesniegt" at bounding box center [348, 323] width 74 height 18
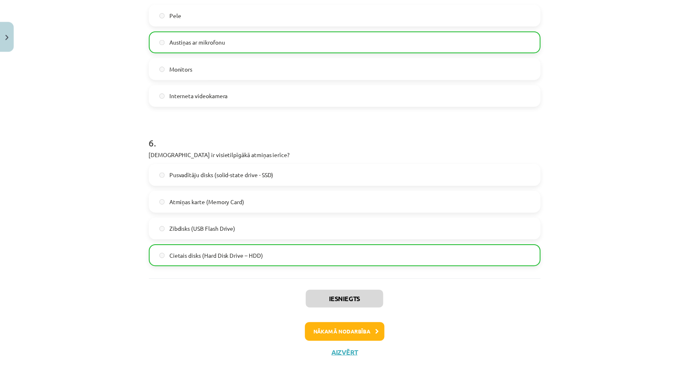
scroll to position [846, 0]
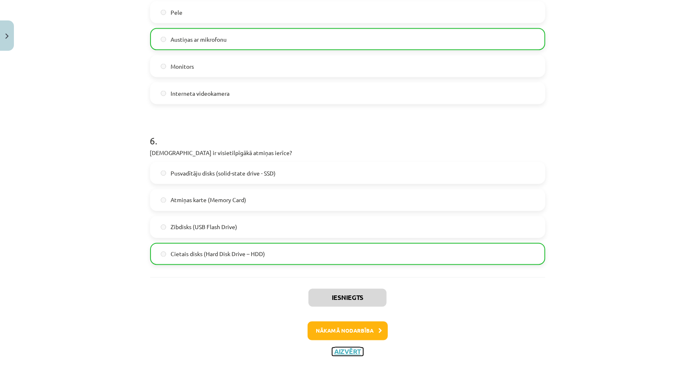
click at [350, 351] on button "Aizvērt" at bounding box center [347, 352] width 31 height 8
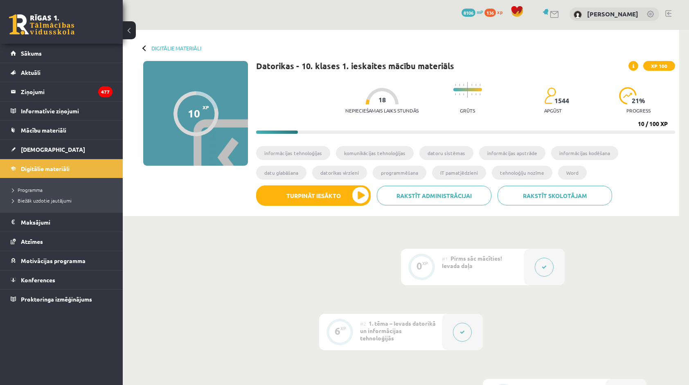
scroll to position [0, 0]
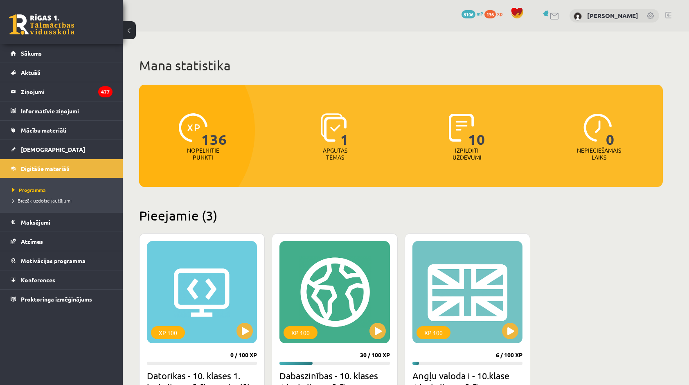
scroll to position [82, 0]
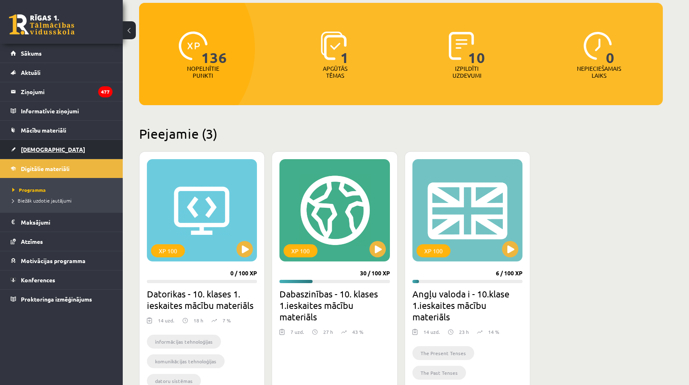
click at [50, 146] on link "[DEMOGRAPHIC_DATA]" at bounding box center [62, 149] width 102 height 19
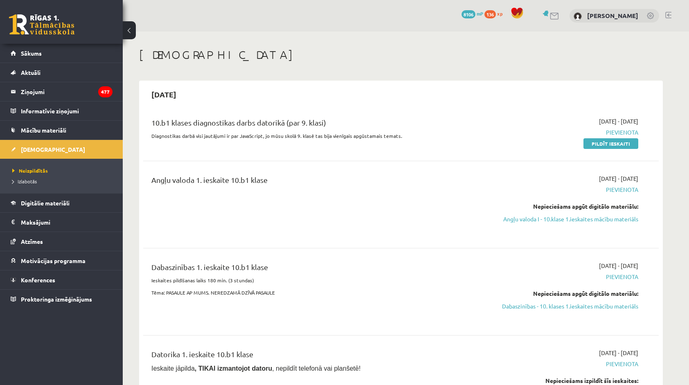
drag, startPoint x: 591, startPoint y: 142, endPoint x: 385, endPoint y: 38, distance: 231.7
click at [591, 142] on link "Pildīt ieskaiti" at bounding box center [611, 143] width 55 height 11
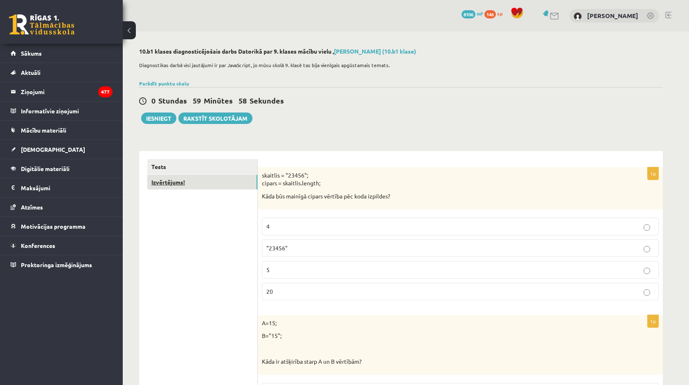
click at [232, 184] on link "Izvērtējums!" at bounding box center [202, 182] width 110 height 15
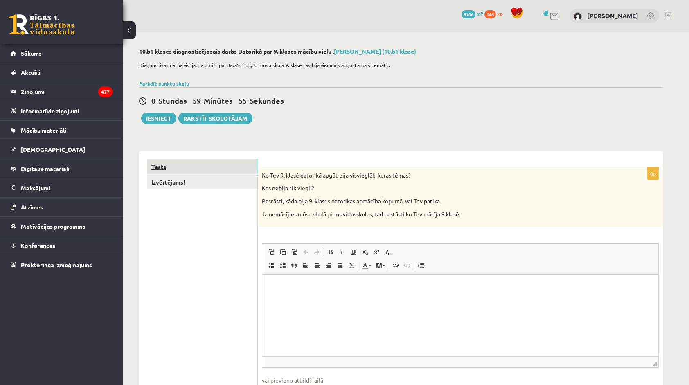
click at [225, 171] on link "Tests" at bounding box center [202, 166] width 110 height 15
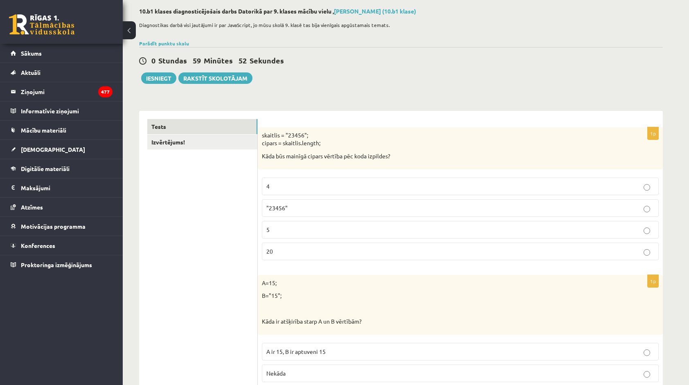
scroll to position [41, 0]
click at [272, 256] on label "20" at bounding box center [460, 251] width 397 height 18
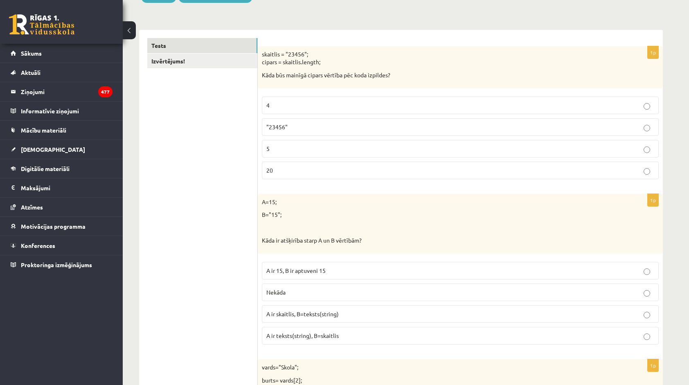
scroll to position [123, 0]
click at [285, 309] on span "A ir skaitlis, B=teksts(string)" at bounding box center [302, 312] width 72 height 7
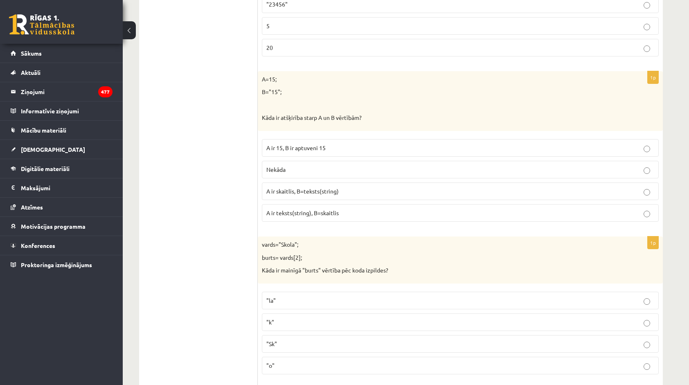
scroll to position [246, 0]
click at [296, 338] on p ""Sk"" at bounding box center [460, 342] width 388 height 9
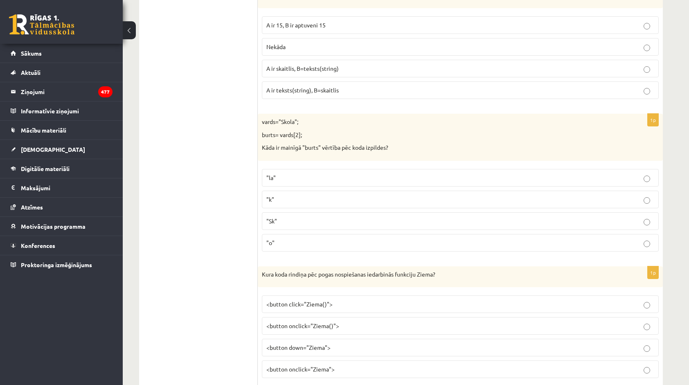
scroll to position [368, 0]
click at [325, 199] on p ""k"" at bounding box center [460, 198] width 388 height 9
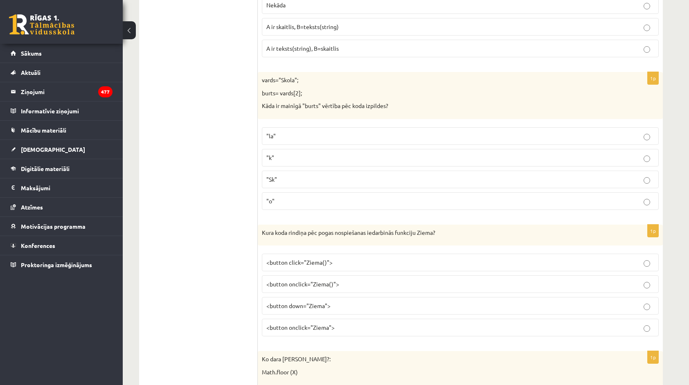
scroll to position [409, 0]
click at [307, 264] on label "<button click="Ziema()">" at bounding box center [460, 262] width 397 height 18
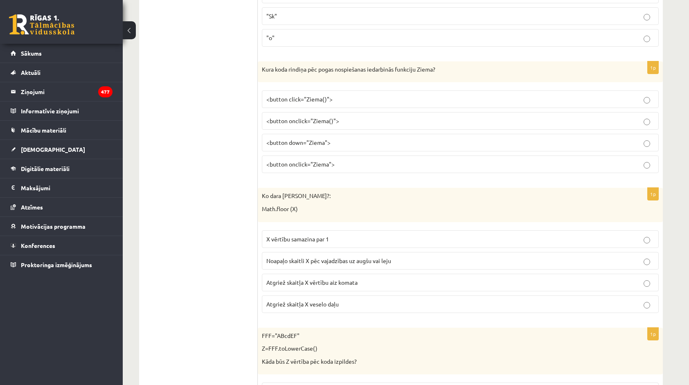
scroll to position [573, 0]
click at [297, 240] on label "X vērtību samazina par 1" at bounding box center [460, 238] width 397 height 18
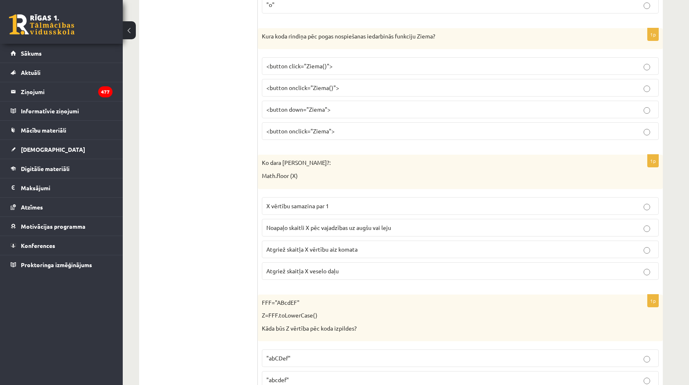
scroll to position [655, 0]
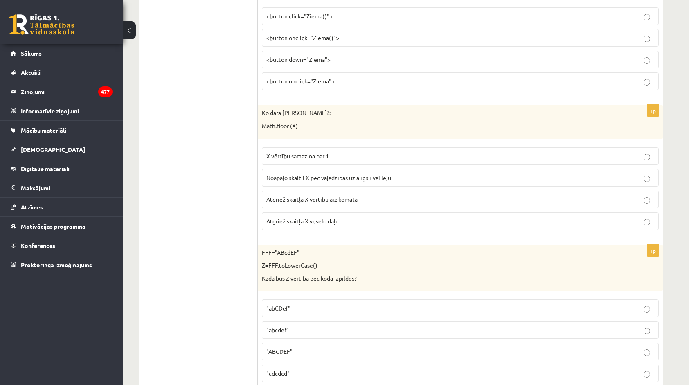
click at [316, 203] on fieldset "X vērtību samazina par 1 Noapaļo skaitli X pēc vajadzības uz augšu vai leju Atg…" at bounding box center [460, 187] width 397 height 89
click at [319, 196] on span "Atgriež skaitļa X vērtību aiz komata" at bounding box center [311, 199] width 91 height 7
click at [296, 329] on label ""abcdef"" at bounding box center [460, 330] width 397 height 18
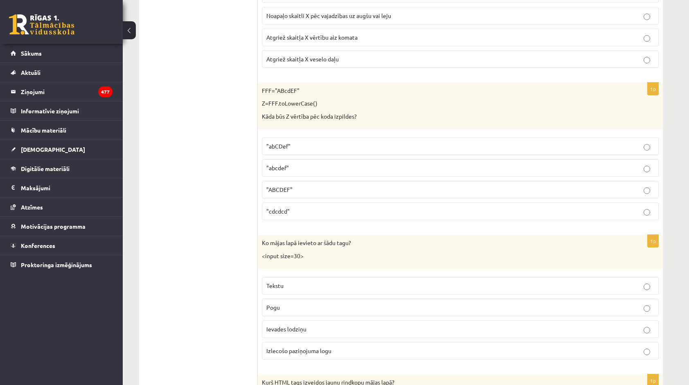
scroll to position [819, 0]
click at [302, 280] on p "Tekstu" at bounding box center [460, 284] width 388 height 9
click at [286, 305] on label "Pogu" at bounding box center [460, 306] width 397 height 18
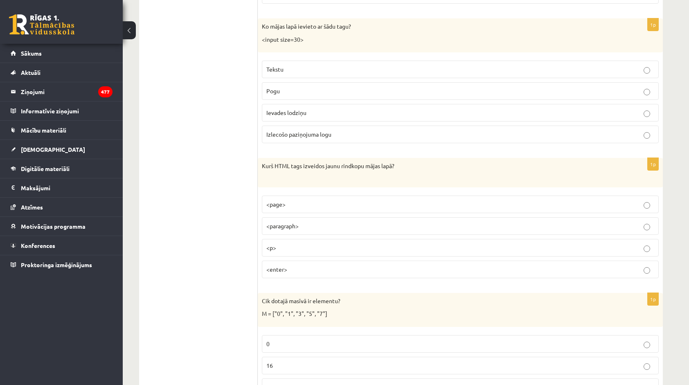
scroll to position [1023, 0]
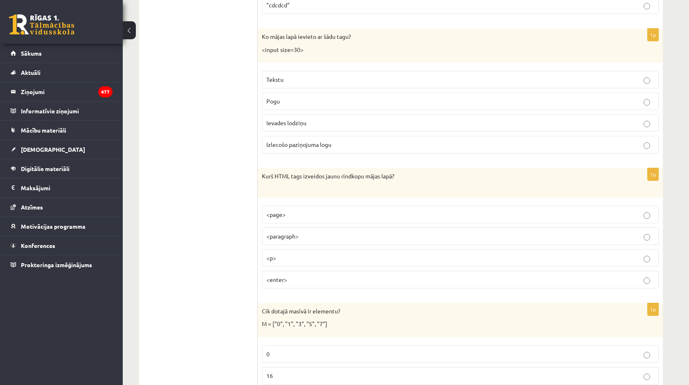
click at [276, 275] on p "<enter>" at bounding box center [460, 279] width 388 height 9
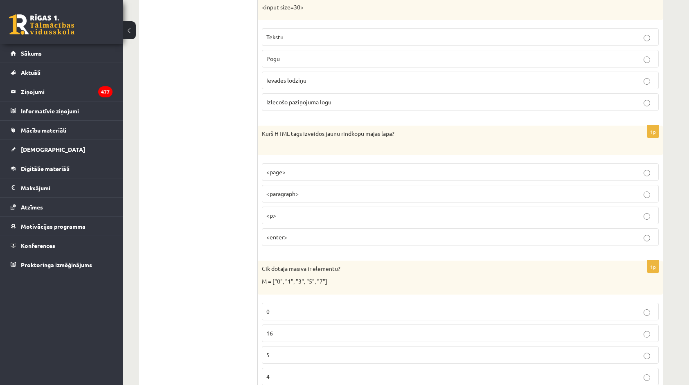
scroll to position [1146, 0]
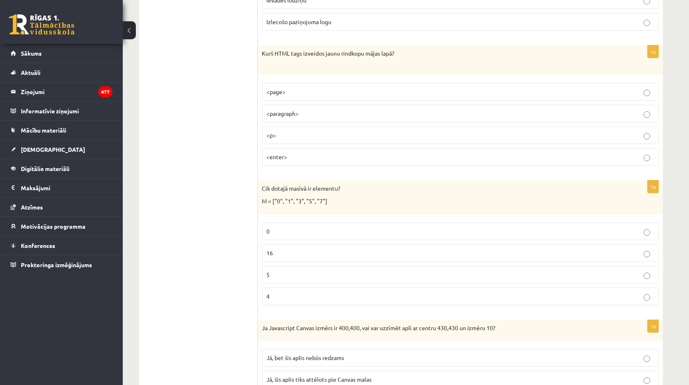
click at [302, 113] on label "<paragraph>" at bounding box center [460, 114] width 397 height 18
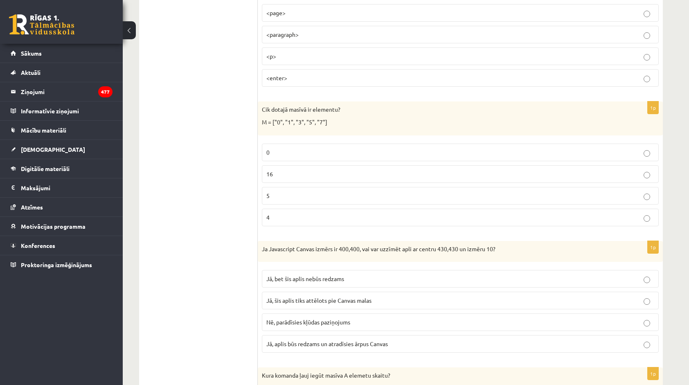
scroll to position [1228, 0]
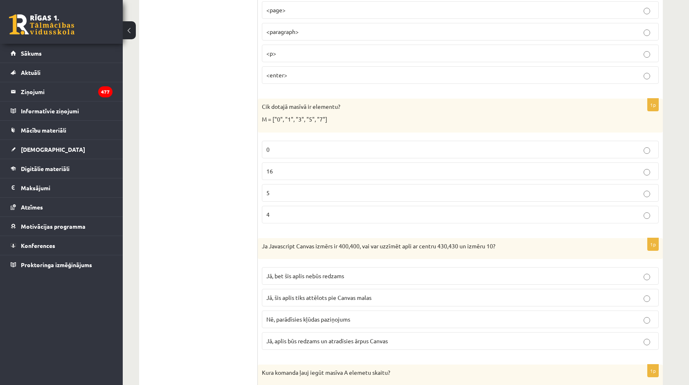
click at [282, 141] on label "0" at bounding box center [460, 150] width 397 height 18
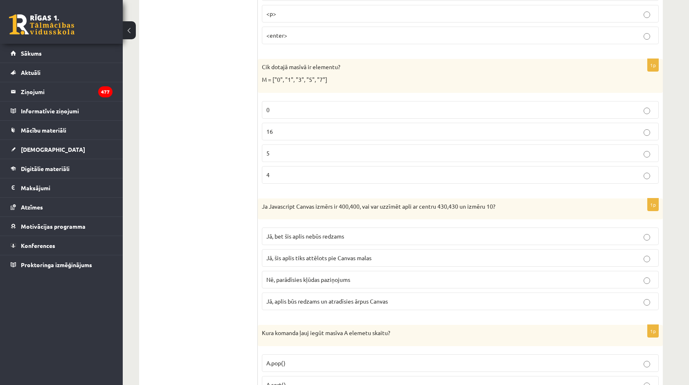
scroll to position [1269, 0]
click at [278, 296] on span "Jā, aplis būs redzams un atradīsies ārpus Canvas" at bounding box center [327, 299] width 122 height 7
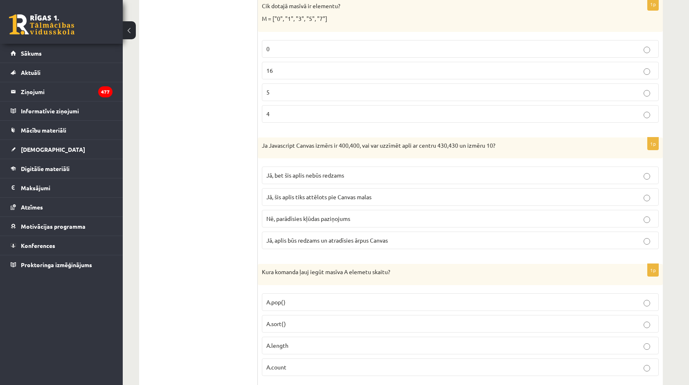
scroll to position [1351, 0]
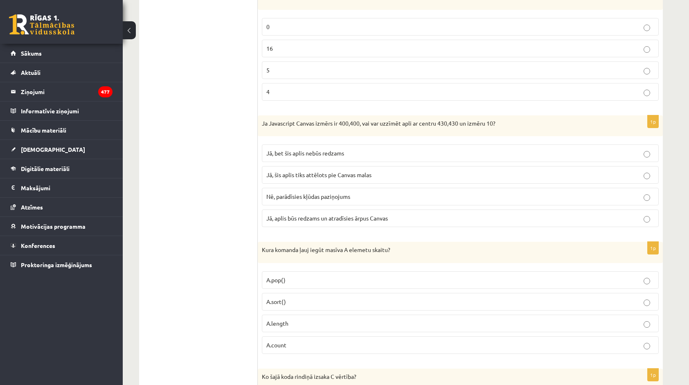
click at [288, 320] on span "A.length" at bounding box center [277, 323] width 22 height 7
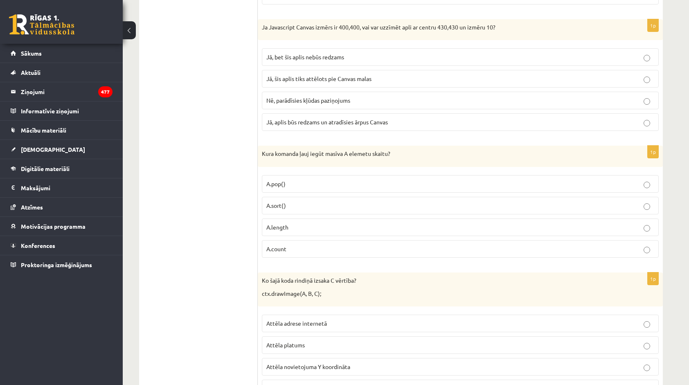
scroll to position [1514, 0]
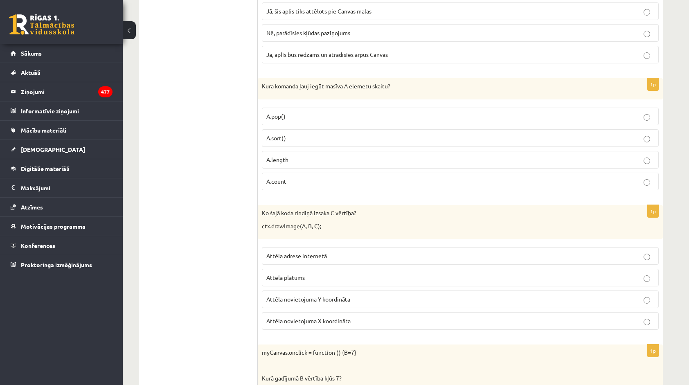
click at [289, 295] on p "Attēla novietojuma Y koordināta" at bounding box center [460, 299] width 388 height 9
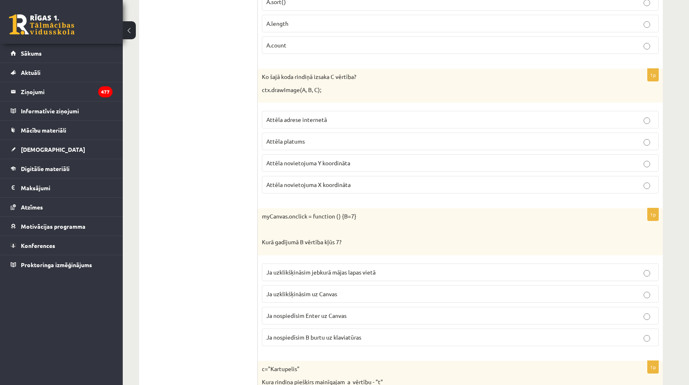
scroll to position [1678, 0]
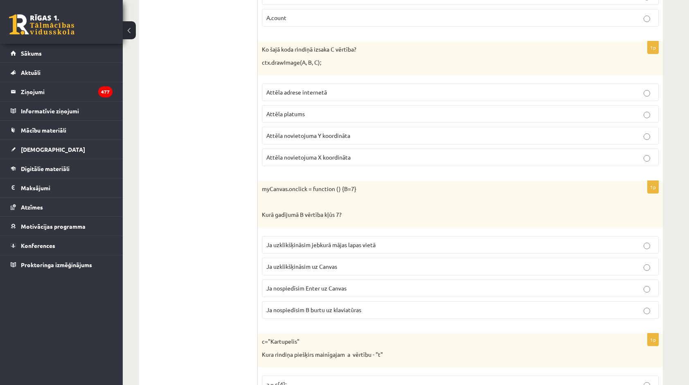
click at [305, 263] on span "Ja uzklikšķināsim uz Canvas" at bounding box center [301, 266] width 71 height 7
click at [316, 301] on label "Ja nospiedīsim B burtu uz klaviatūras" at bounding box center [460, 310] width 397 height 18
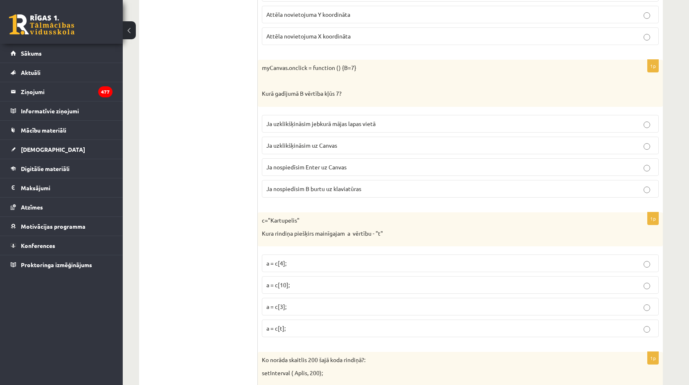
scroll to position [1801, 0]
click at [314, 279] on p "a = c[10];" at bounding box center [460, 283] width 388 height 9
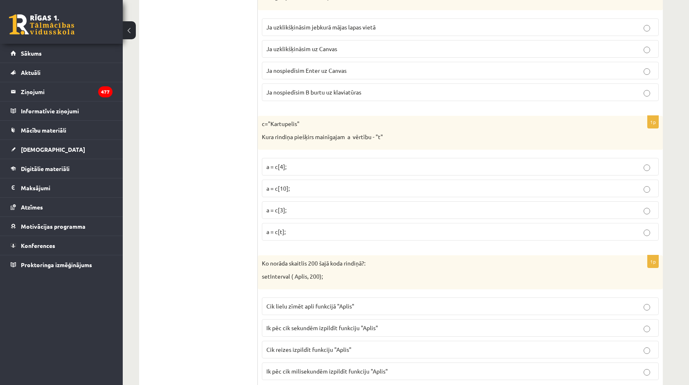
scroll to position [1924, 0]
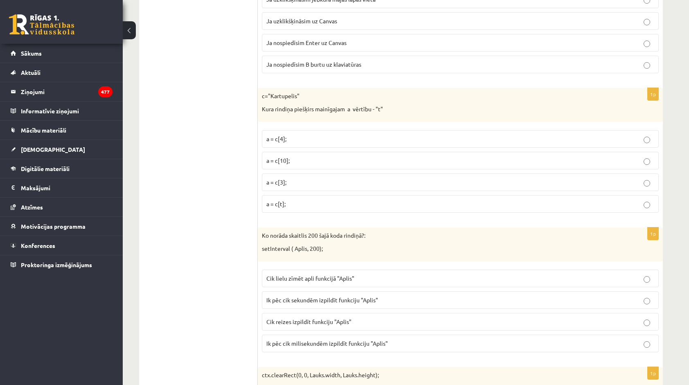
click at [308, 270] on label "Cik lielu zīmēt apli funkcijā "Aplis"" at bounding box center [460, 279] width 397 height 18
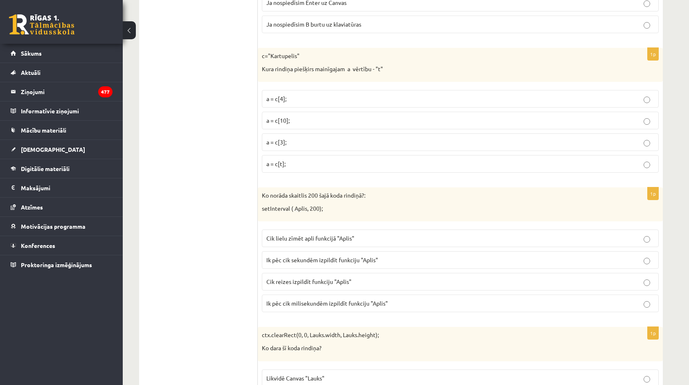
scroll to position [1965, 0]
click at [307, 277] on span "Cik reizes izpildīt funkciju "Aplis"" at bounding box center [308, 280] width 85 height 7
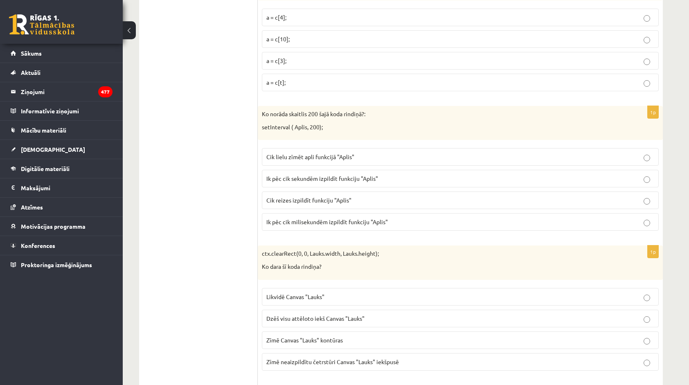
scroll to position [2046, 0]
click at [312, 314] on span "Dzēš visu attēloto iekš Canvas "Lauks"" at bounding box center [315, 317] width 98 height 7
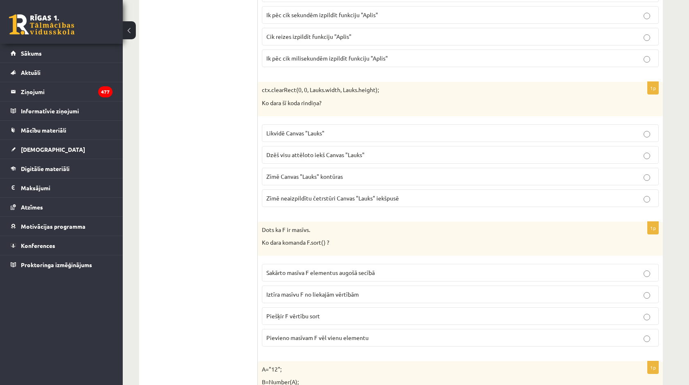
scroll to position [2210, 0]
click at [330, 267] on p "Sakārto masīva F elementus augošā secībā" at bounding box center [460, 271] width 388 height 9
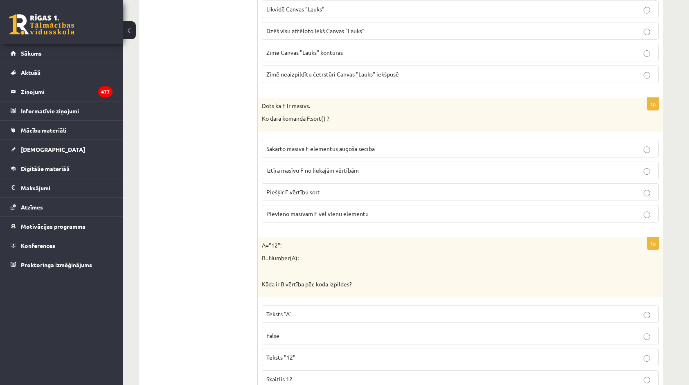
scroll to position [2415, 0]
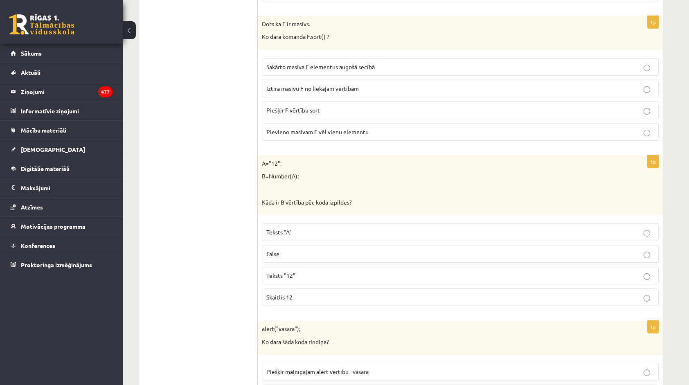
click at [335, 271] on p "Teksts "12"" at bounding box center [460, 275] width 388 height 9
click at [307, 289] on label "Skaitlis 12" at bounding box center [460, 298] width 397 height 18
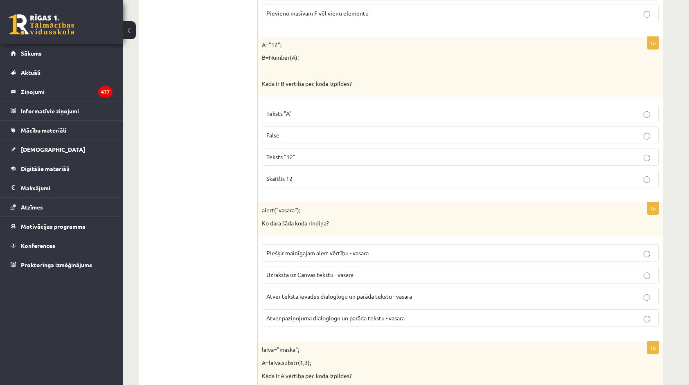
scroll to position [2538, 0]
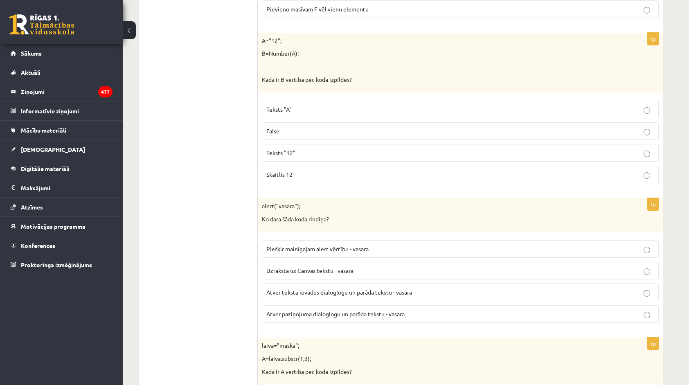
click at [309, 261] on fieldset "Piešķir mainīgajam alert vērtību - vasara Uzraksta uz Canvas tekstu - vasara At…" at bounding box center [460, 280] width 397 height 89
click at [381, 266] on p "Uzraksta uz Canvas tekstu - vasara" at bounding box center [460, 270] width 388 height 9
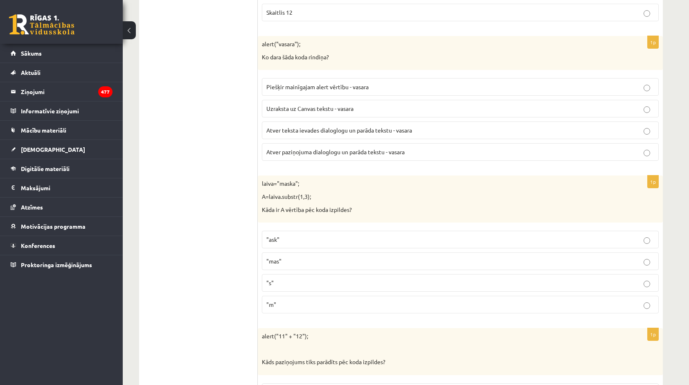
scroll to position [2701, 0]
click at [369, 255] on p ""mas"" at bounding box center [460, 259] width 388 height 9
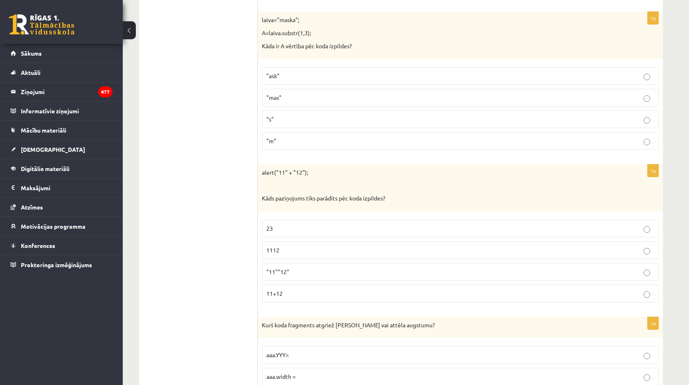
scroll to position [2865, 0]
click at [322, 223] on p "23" at bounding box center [460, 227] width 388 height 9
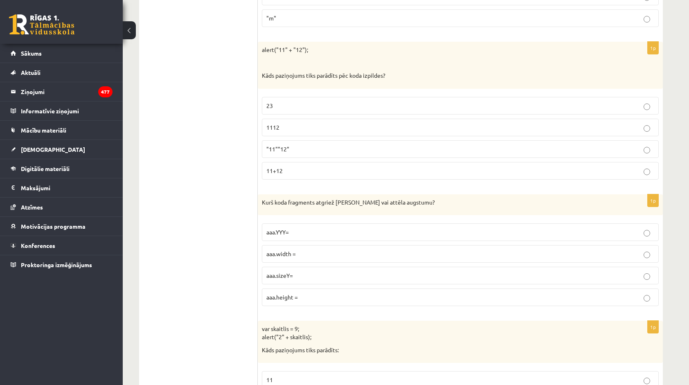
scroll to position [2988, 0]
click at [314, 291] on p "aaa.height =" at bounding box center [460, 295] width 388 height 9
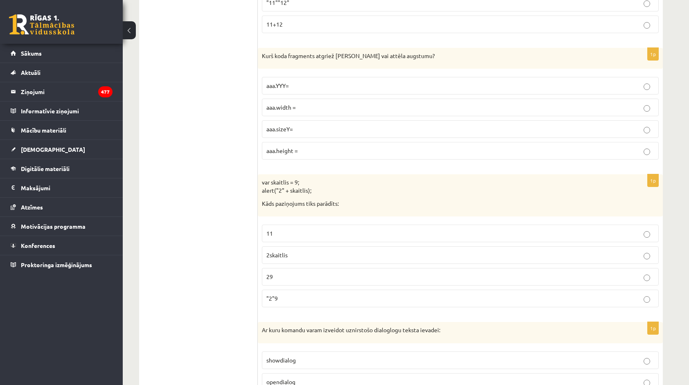
scroll to position [3151, 0]
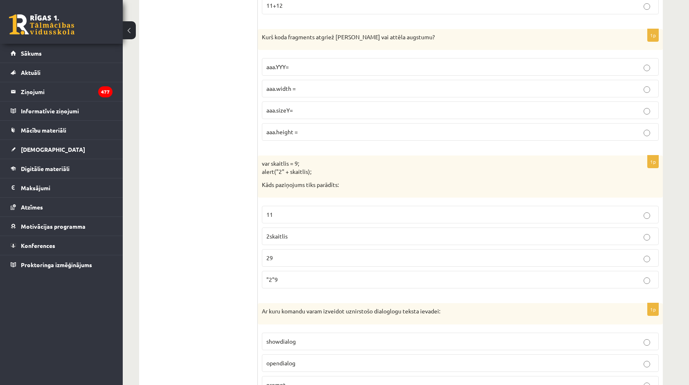
click at [305, 232] on p "2skaitlis" at bounding box center [460, 236] width 388 height 9
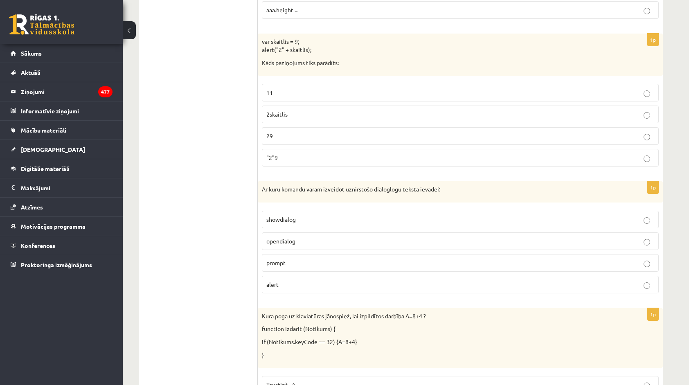
scroll to position [3274, 0]
click at [312, 236] on p "opendialog" at bounding box center [460, 240] width 388 height 9
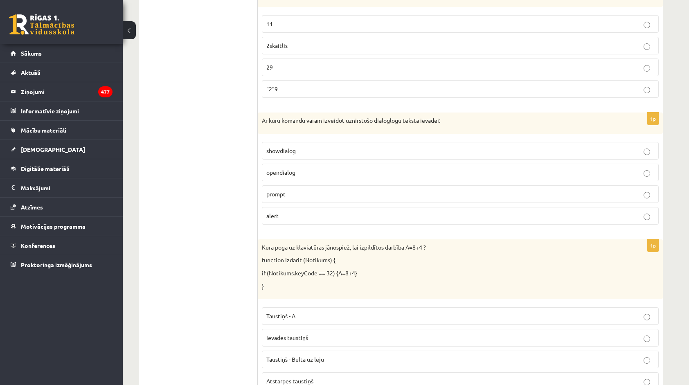
scroll to position [3356, 0]
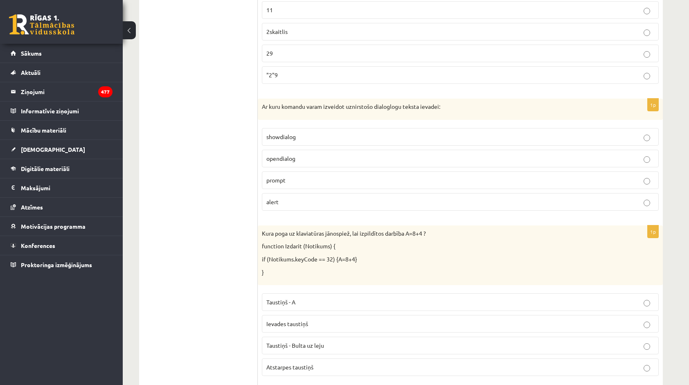
click at [313, 298] on p "Taustiņš - A" at bounding box center [460, 302] width 388 height 9
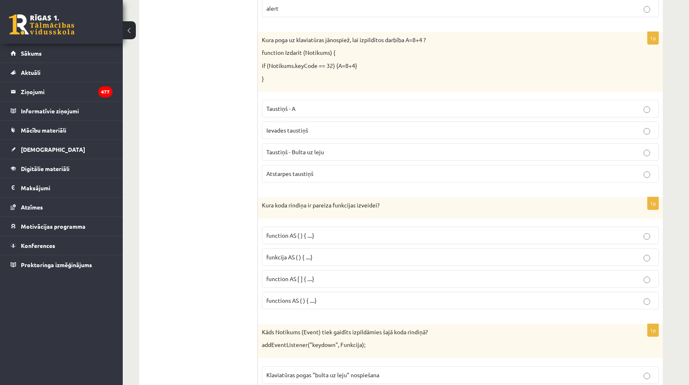
scroll to position [3561, 0]
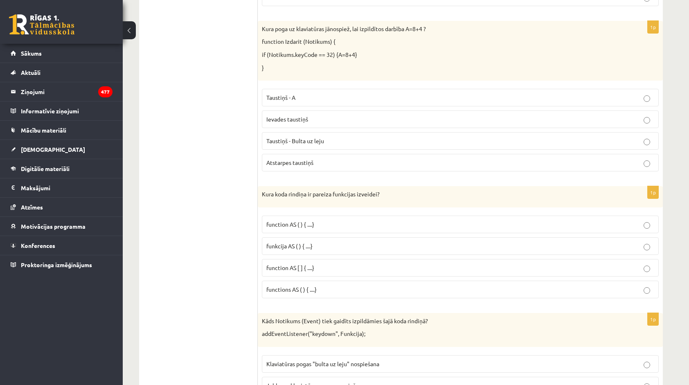
click at [346, 264] on p "function AS [ ] { ....}" at bounding box center [460, 268] width 388 height 9
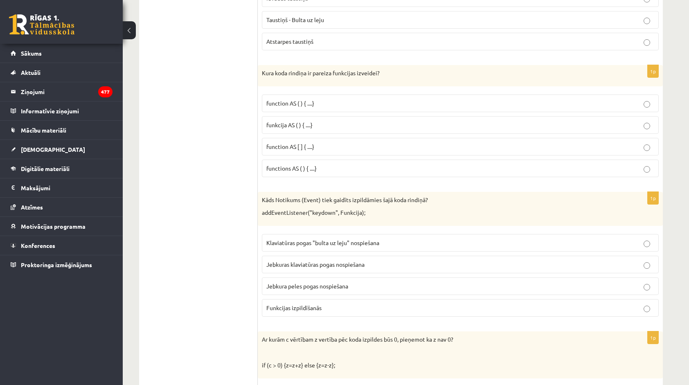
scroll to position [3683, 0]
click at [286, 237] on p "Klaviatūras pogas "bulta uz leju" nospiešana" at bounding box center [460, 241] width 388 height 9
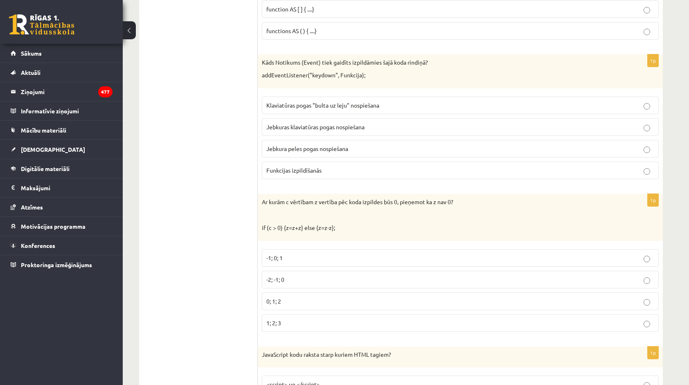
scroll to position [3847, 0]
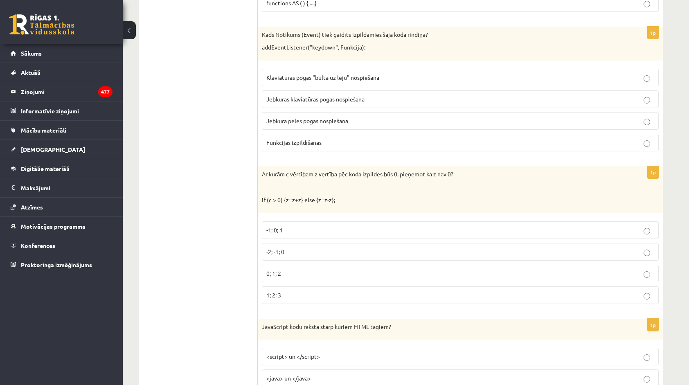
click at [289, 226] on p "-1; 0; 1" at bounding box center [460, 230] width 388 height 9
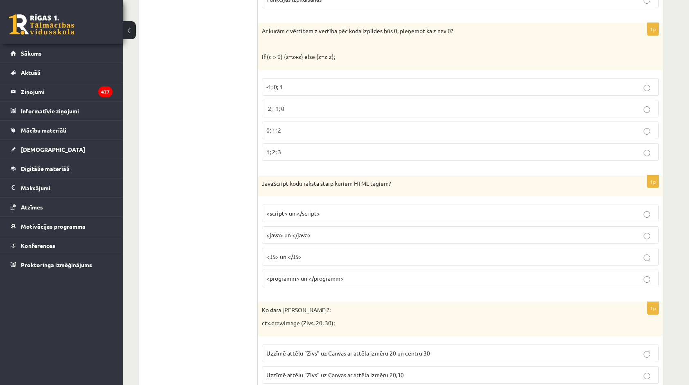
scroll to position [4031, 0]
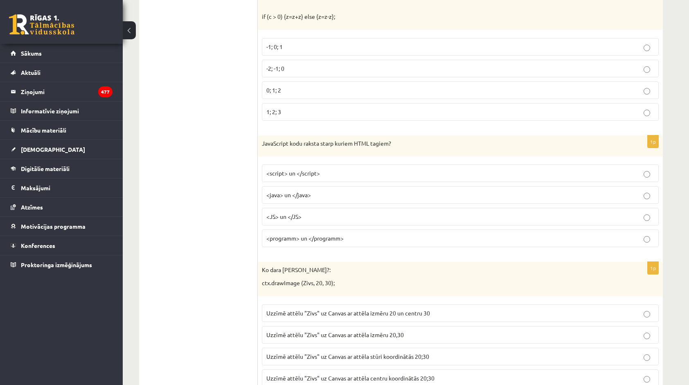
click at [359, 169] on p "<script> un </script>" at bounding box center [460, 173] width 388 height 9
click at [340, 331] on span "Uzzīmē attēlu "Zivs" uz Canvas ar attēla izmēru 20,30" at bounding box center [335, 334] width 138 height 7
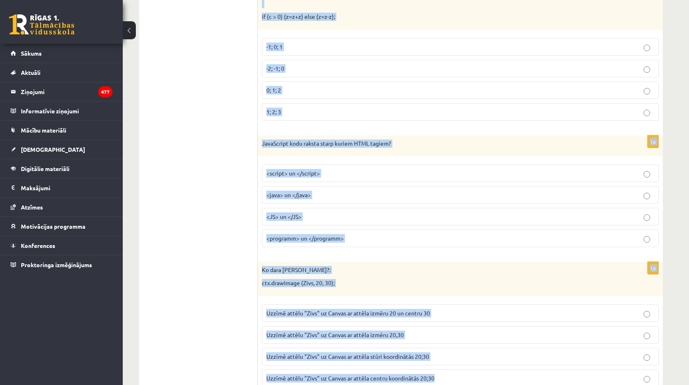
drag, startPoint x: 262, startPoint y: 132, endPoint x: 468, endPoint y: 334, distance: 288.5
copy form "skaitlis = "23456"; cipars = skaitlis.length; Kāda būs mainīgā cipars vērtība p…"
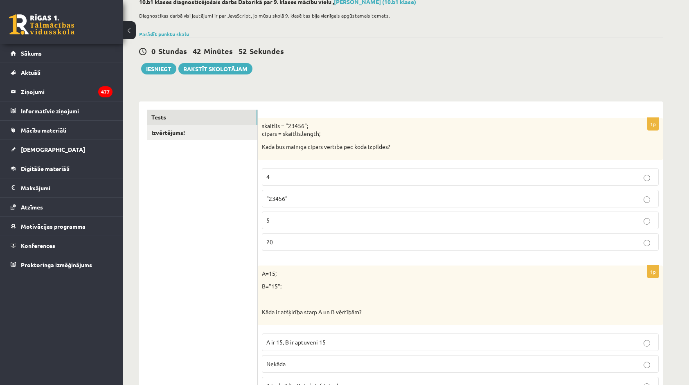
scroll to position [13, 0]
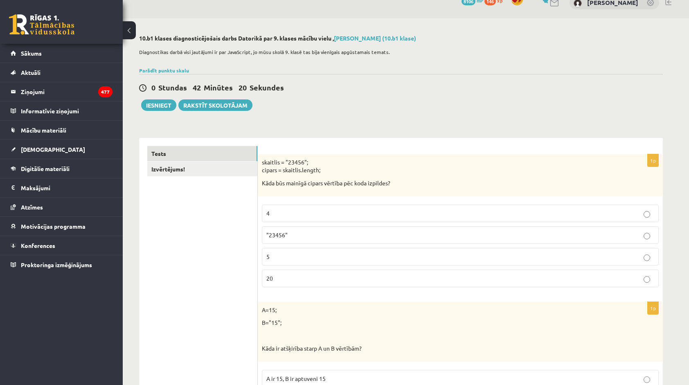
click at [401, 256] on p "5" at bounding box center [460, 257] width 388 height 9
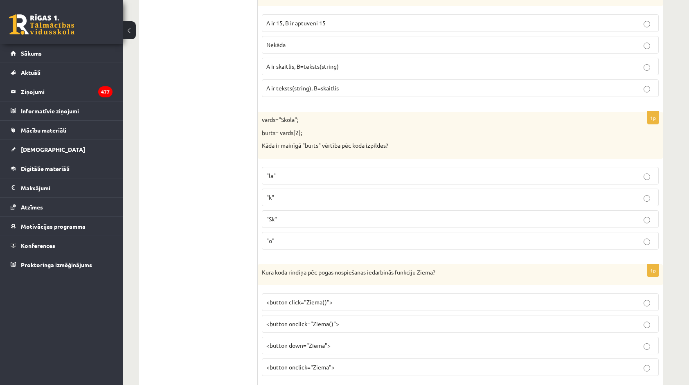
scroll to position [381, 0]
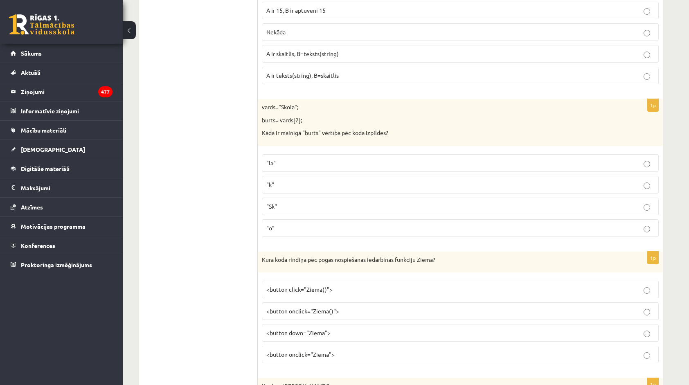
click at [381, 229] on label ""o"" at bounding box center [460, 228] width 397 height 18
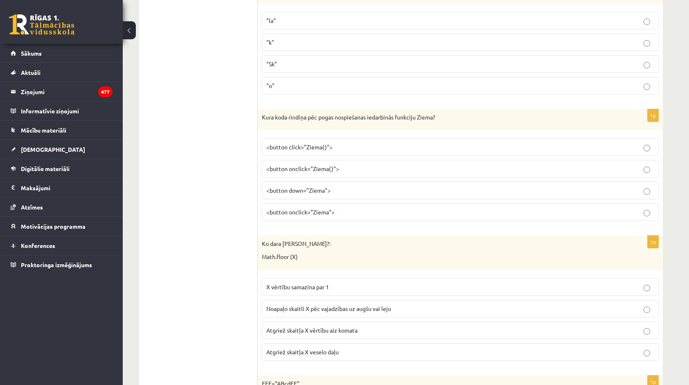
scroll to position [586, 0]
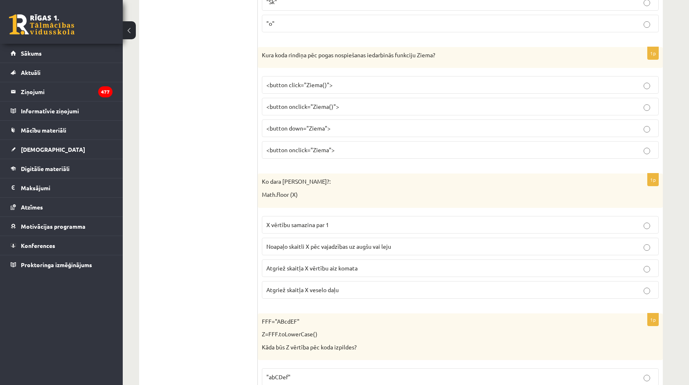
click at [366, 104] on p "<button onclick="Ziema()">" at bounding box center [460, 106] width 388 height 9
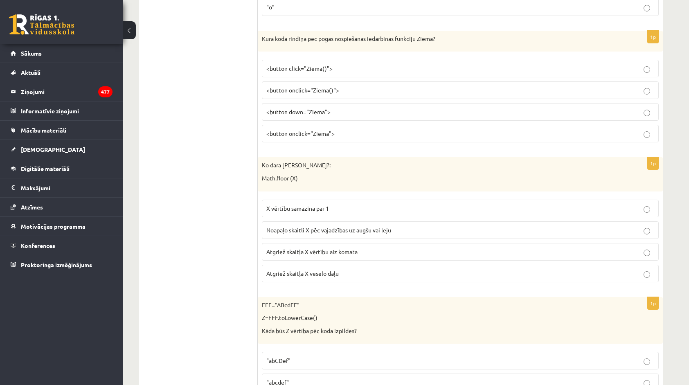
scroll to position [627, 0]
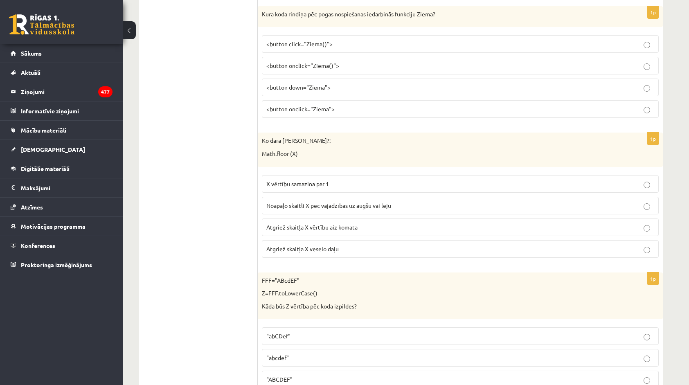
click at [337, 245] on span "Atgriež skaitļa X veselo daļu" at bounding box center [302, 248] width 72 height 7
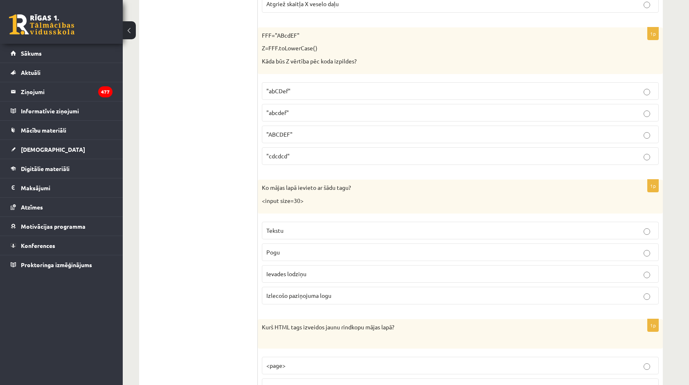
scroll to position [873, 0]
click at [363, 269] on p "Ievades lodziņu" at bounding box center [460, 273] width 388 height 9
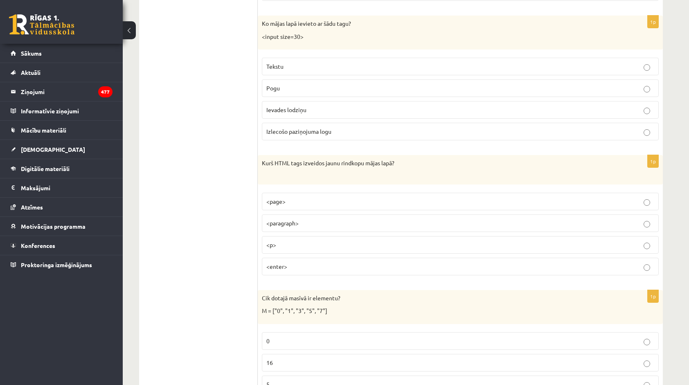
scroll to position [1036, 0]
click at [334, 241] on p "<p>" at bounding box center [460, 245] width 388 height 9
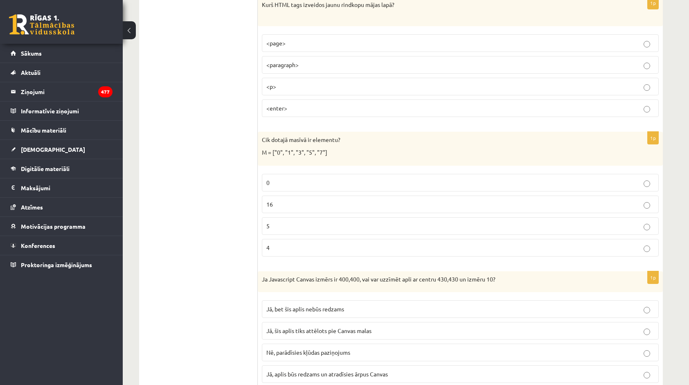
scroll to position [1200, 0]
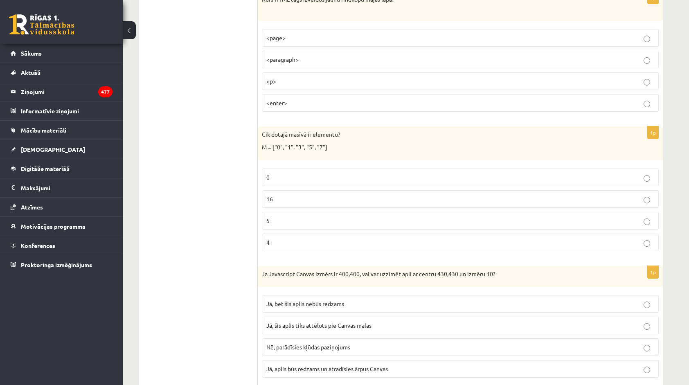
click at [318, 212] on label "5" at bounding box center [460, 221] width 397 height 18
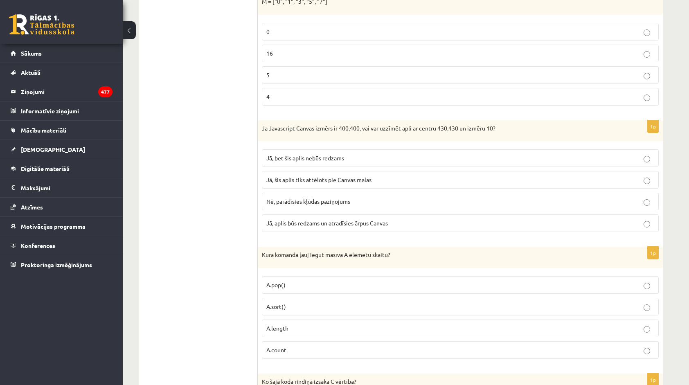
scroll to position [1364, 0]
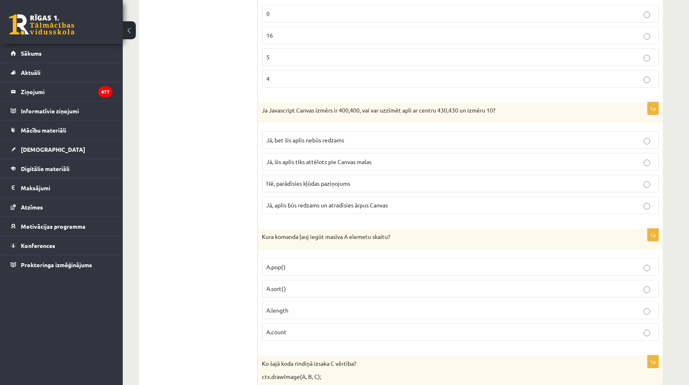
click at [314, 135] on label "Jā, bet šis aplis nebūs redzams" at bounding box center [460, 140] width 397 height 18
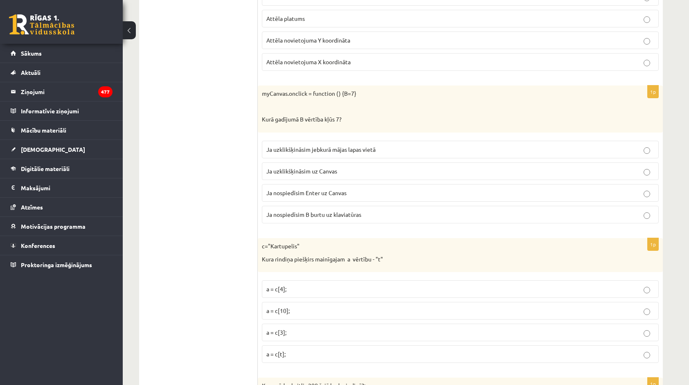
scroll to position [1773, 0]
click at [323, 168] on span "Ja uzklikšķināsim uz Canvas" at bounding box center [301, 171] width 71 height 7
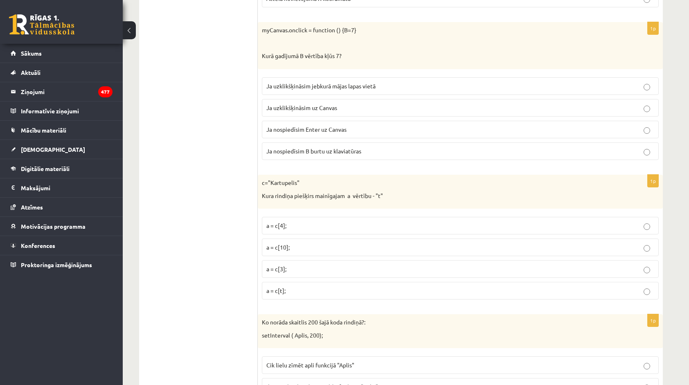
scroll to position [1896, 0]
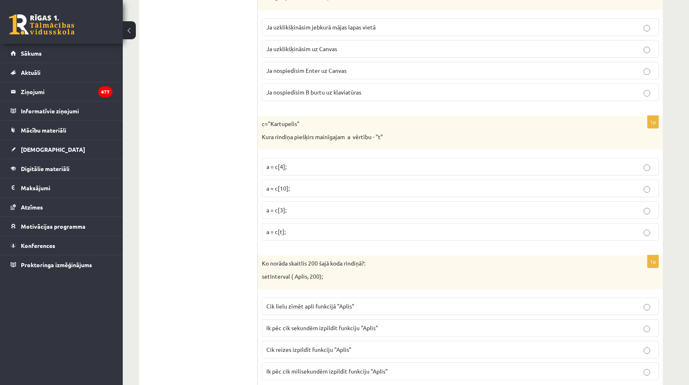
click at [327, 206] on p "a = c[3];" at bounding box center [460, 210] width 388 height 9
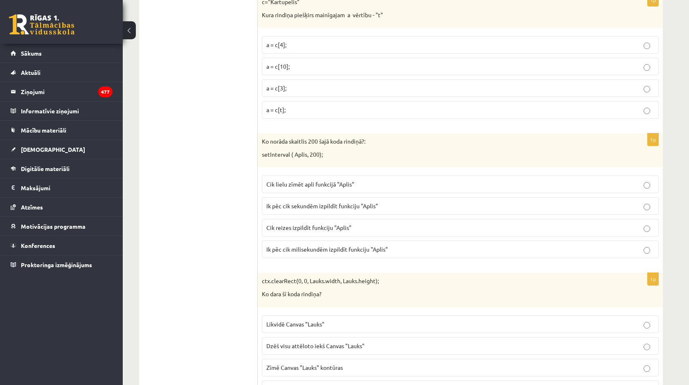
scroll to position [2019, 0]
click at [377, 244] on p "Ik pēc cik milisekundēm izpildīt funkciju "Aplis"" at bounding box center [460, 248] width 388 height 9
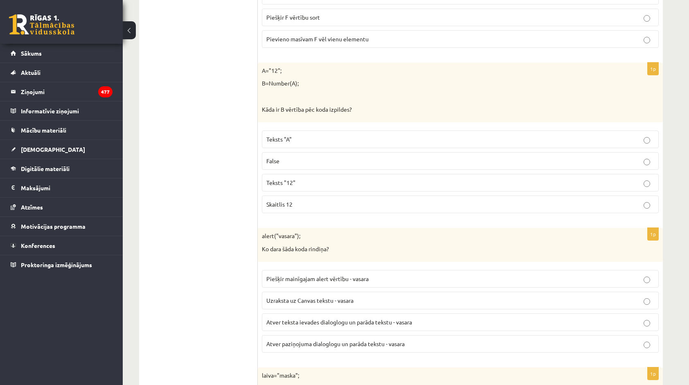
scroll to position [2510, 0]
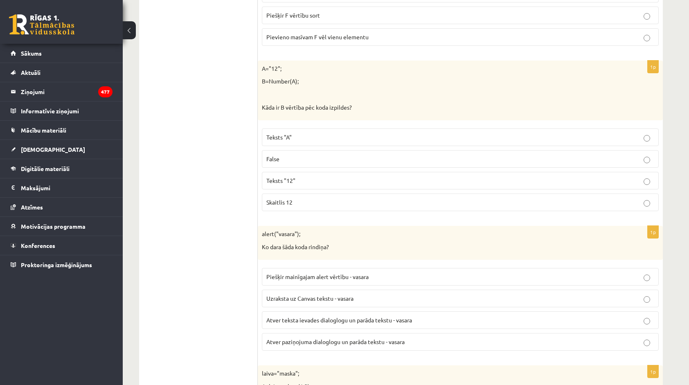
click at [392, 338] on p "Atver paziņojuma dialoglogu un parāda tekstu - vasara" at bounding box center [460, 342] width 388 height 9
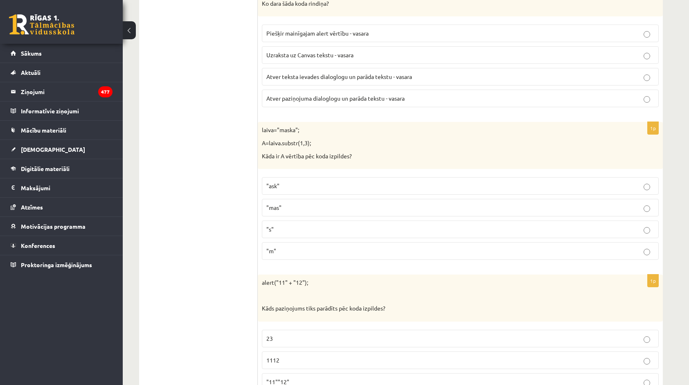
scroll to position [2755, 0]
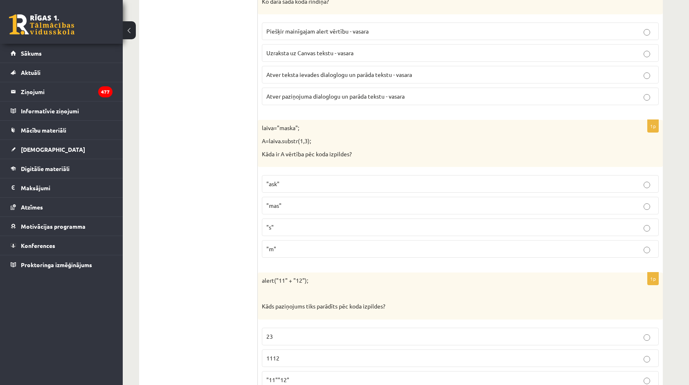
click at [277, 180] on span ""ask"" at bounding box center [272, 183] width 13 height 7
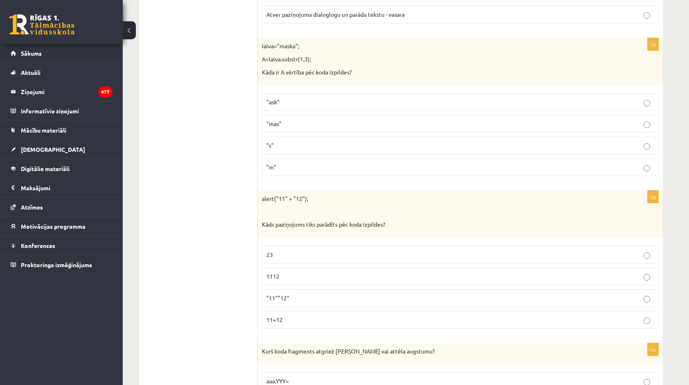
click at [302, 268] on label "1112" at bounding box center [460, 277] width 397 height 18
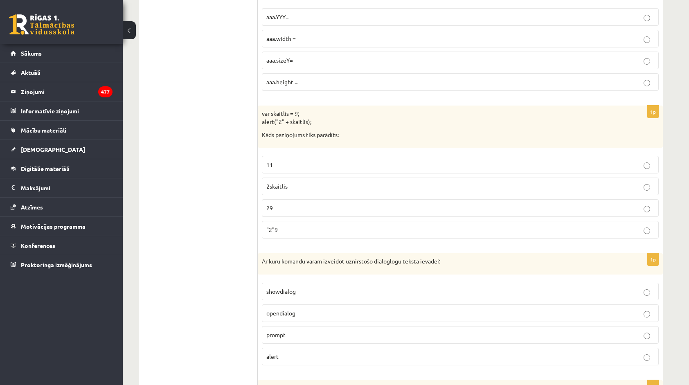
scroll to position [3205, 0]
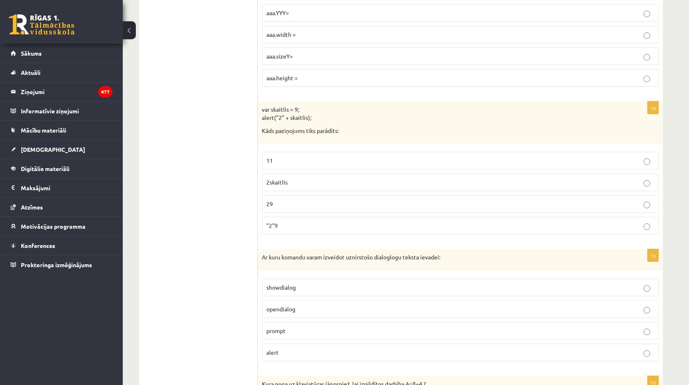
click at [296, 200] on p "29" at bounding box center [460, 204] width 388 height 9
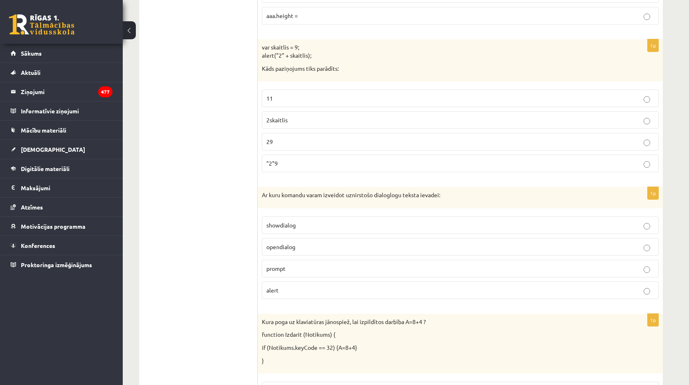
scroll to position [3287, 0]
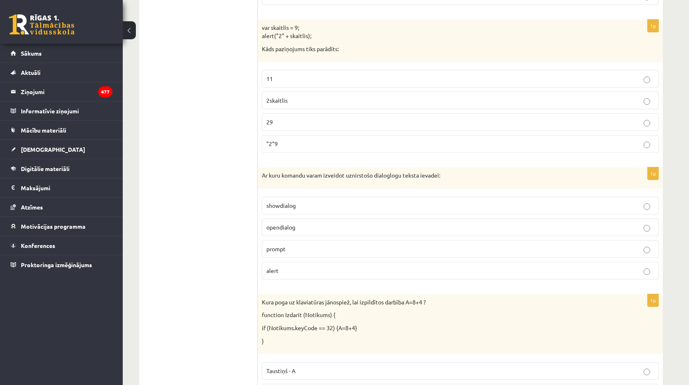
click at [295, 245] on p "prompt" at bounding box center [460, 249] width 388 height 9
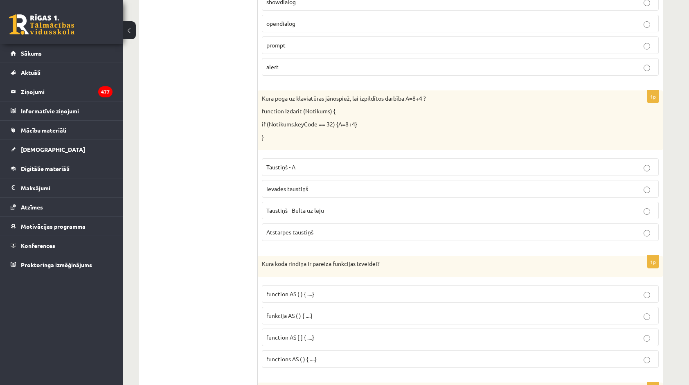
scroll to position [3492, 0]
click at [309, 228] on span "Atstarpes taustiņš" at bounding box center [289, 231] width 47 height 7
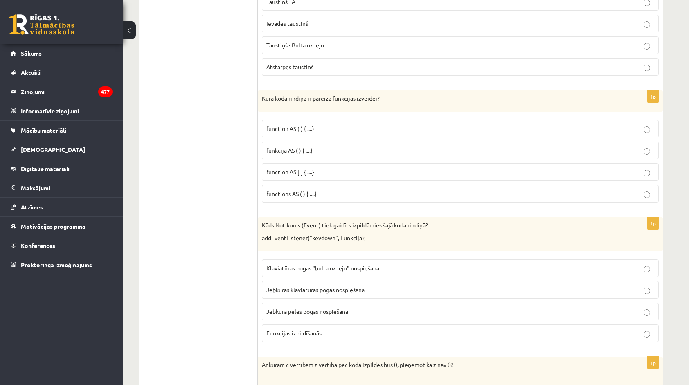
scroll to position [3656, 0]
click at [356, 125] on p "function AS ( ) { ....}" at bounding box center [460, 129] width 388 height 9
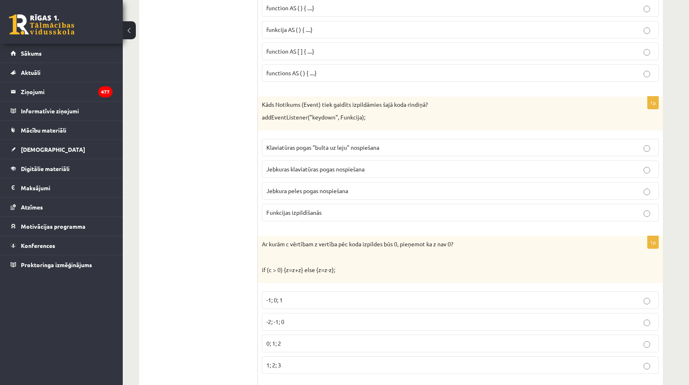
scroll to position [3778, 0]
click at [367, 164] on p "Jebkuras klaviatūras pogas nospiešana" at bounding box center [460, 168] width 388 height 9
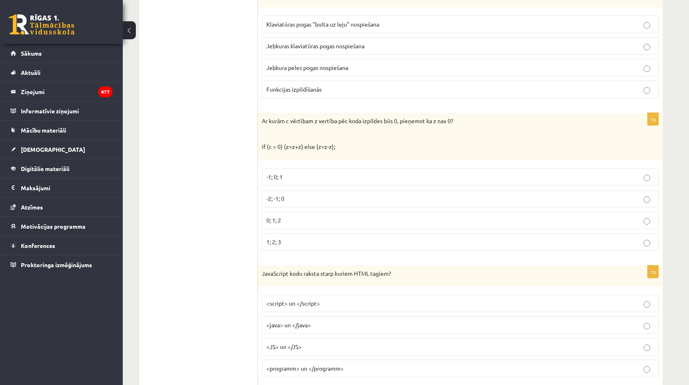
scroll to position [3901, 0]
click at [316, 194] on p "-2; -1; 0" at bounding box center [460, 198] width 388 height 9
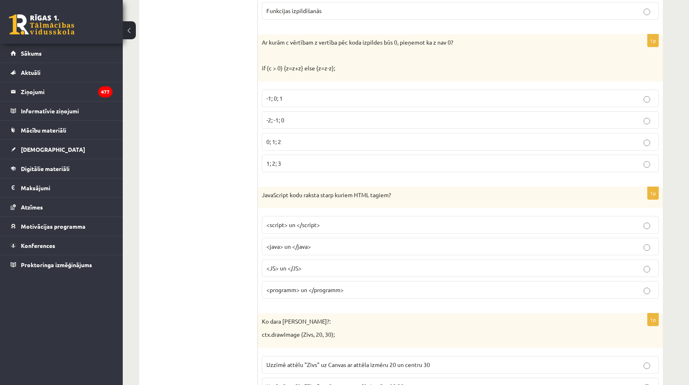
scroll to position [4031, 0]
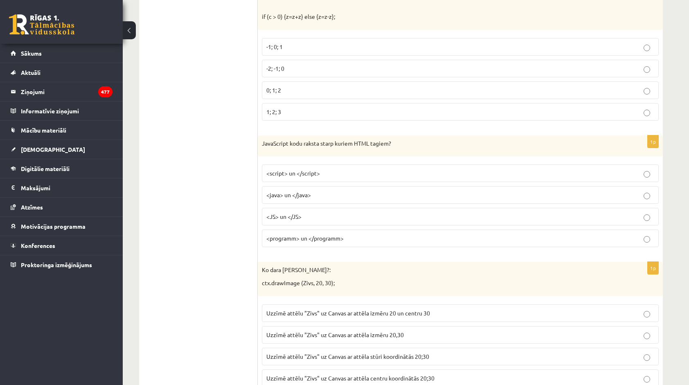
click at [410, 352] on p "Uzzīmē attēlu "Zivs" uz Canvas ar attēla stūri koordinātās 20;30" at bounding box center [460, 356] width 388 height 9
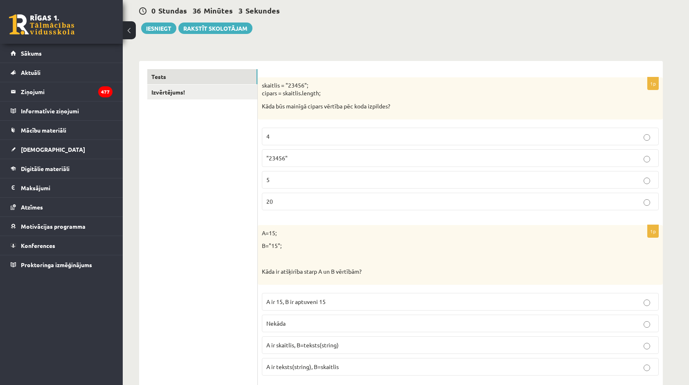
scroll to position [0, 0]
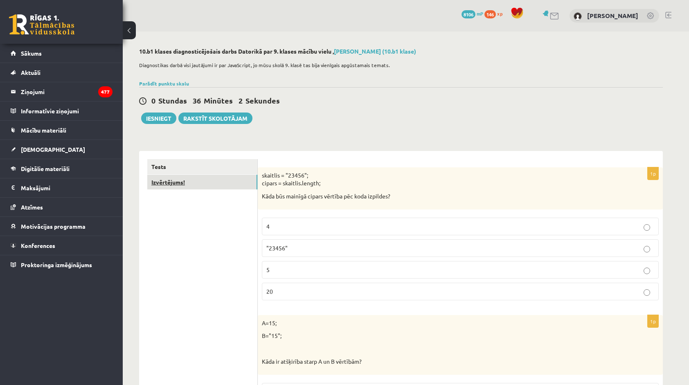
click at [205, 178] on link "Izvērtējums!" at bounding box center [202, 182] width 110 height 15
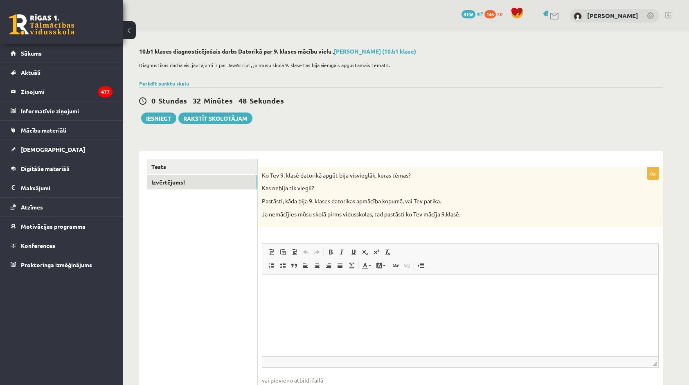
click at [344, 296] on html at bounding box center [460, 287] width 396 height 25
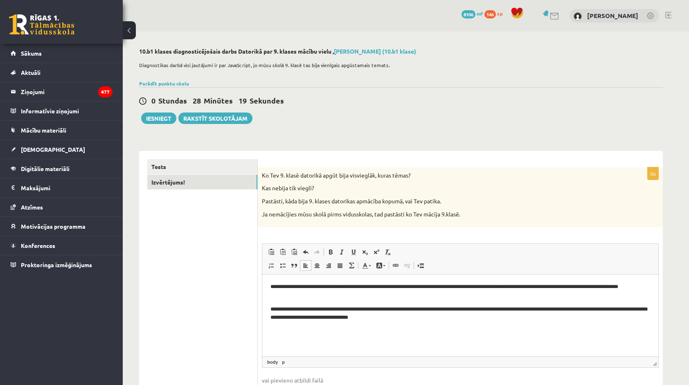
click at [479, 187] on p "Kas nebija tik viegli?" at bounding box center [440, 188] width 356 height 8
click at [242, 168] on link "Tests" at bounding box center [202, 166] width 110 height 15
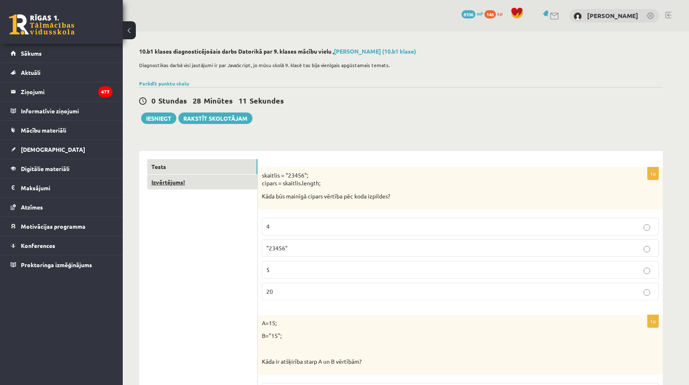
click at [226, 183] on link "Izvērtējums!" at bounding box center [202, 182] width 110 height 15
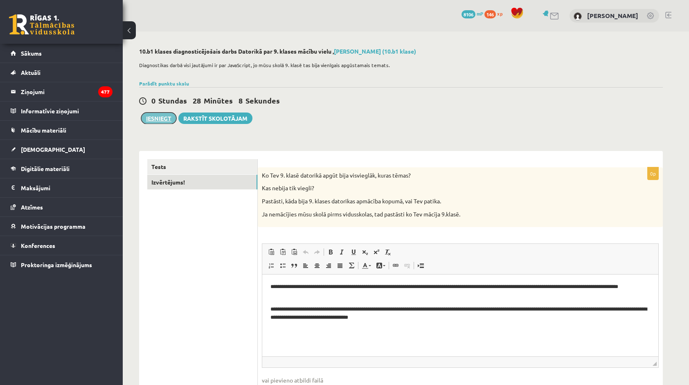
click at [149, 122] on button "Iesniegt" at bounding box center [158, 118] width 35 height 11
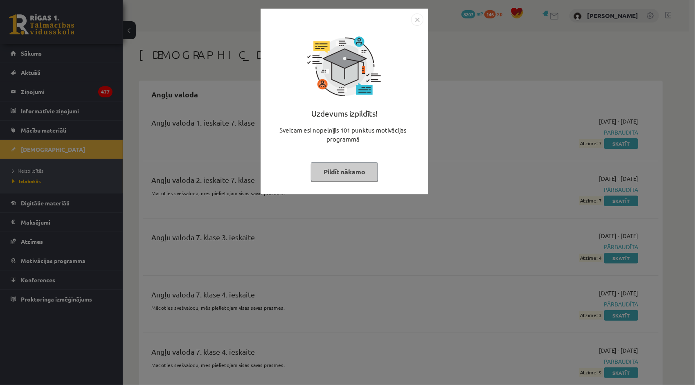
click at [413, 20] on img "Close" at bounding box center [417, 20] width 12 height 12
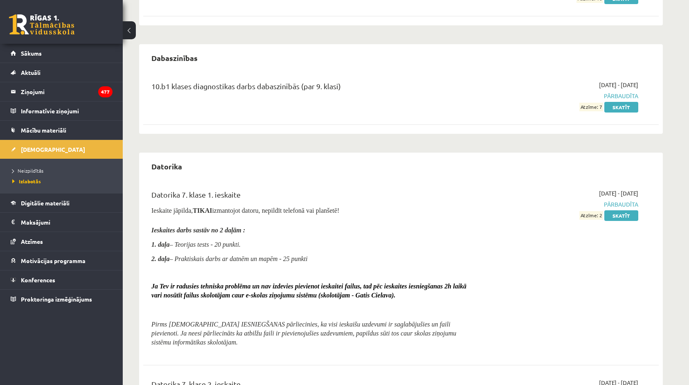
scroll to position [1269, 0]
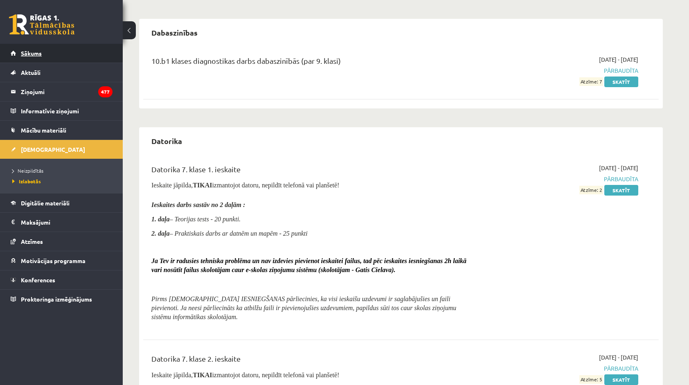
click at [47, 59] on link "Sākums" at bounding box center [62, 53] width 102 height 19
